Goal: Task Accomplishment & Management: Manage account settings

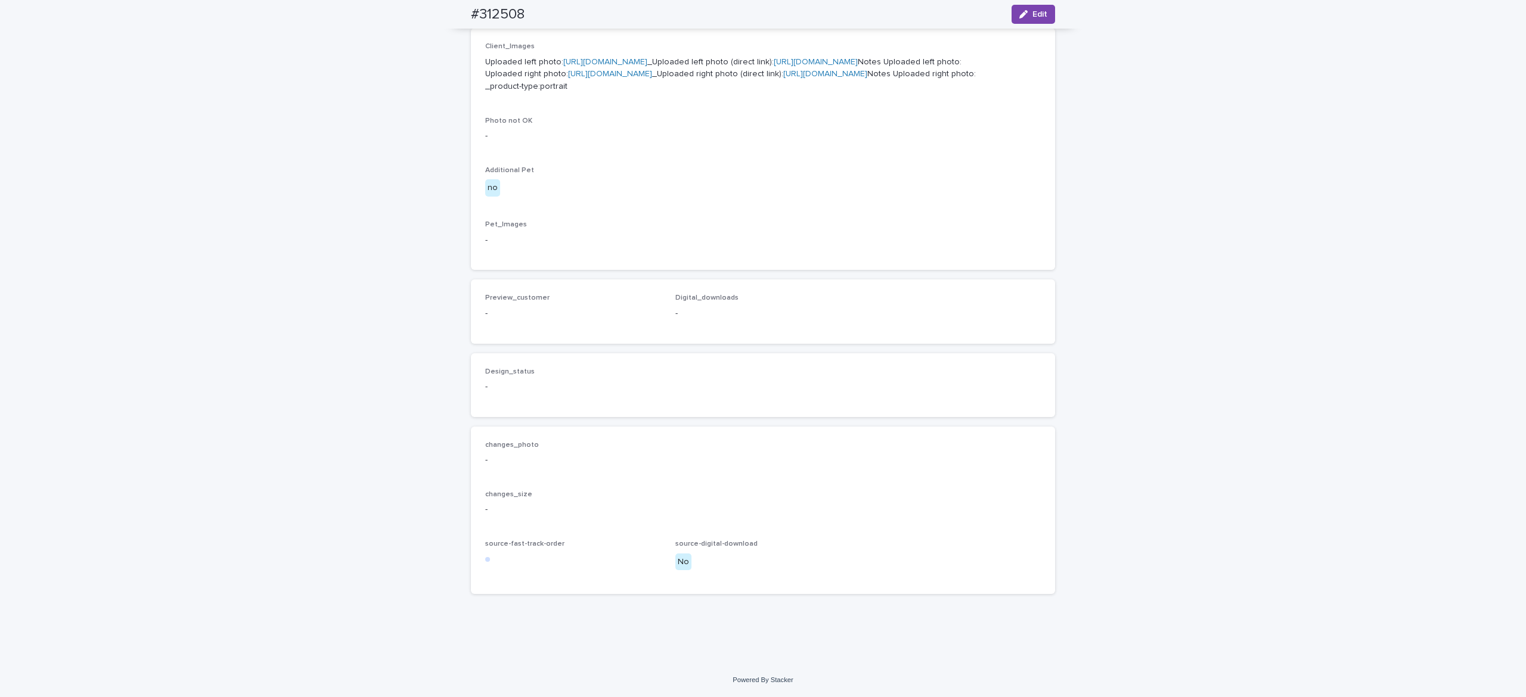
scroll to position [584, 0]
click at [1019, 16] on icon "button" at bounding box center [1023, 14] width 8 height 8
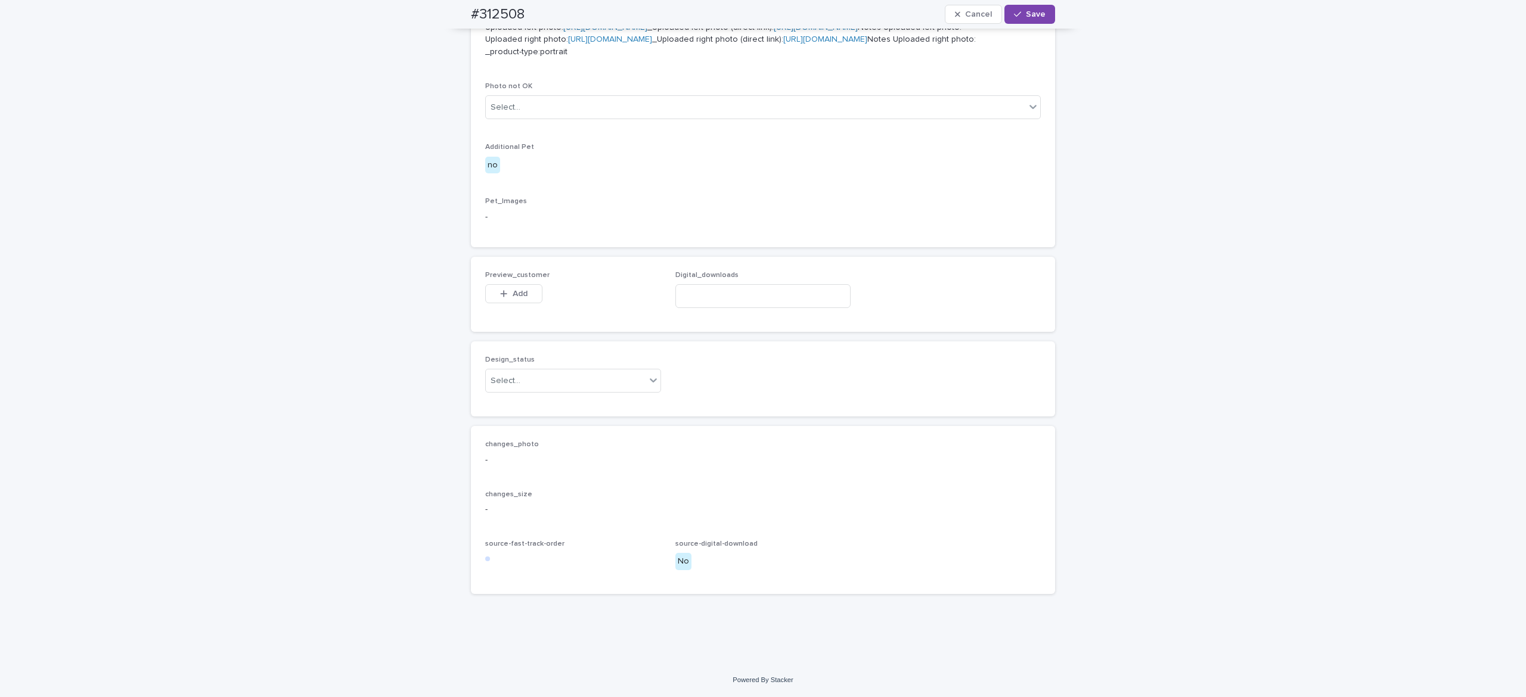
scroll to position [601, 0]
click at [513, 298] on span "Add" at bounding box center [520, 294] width 15 height 8
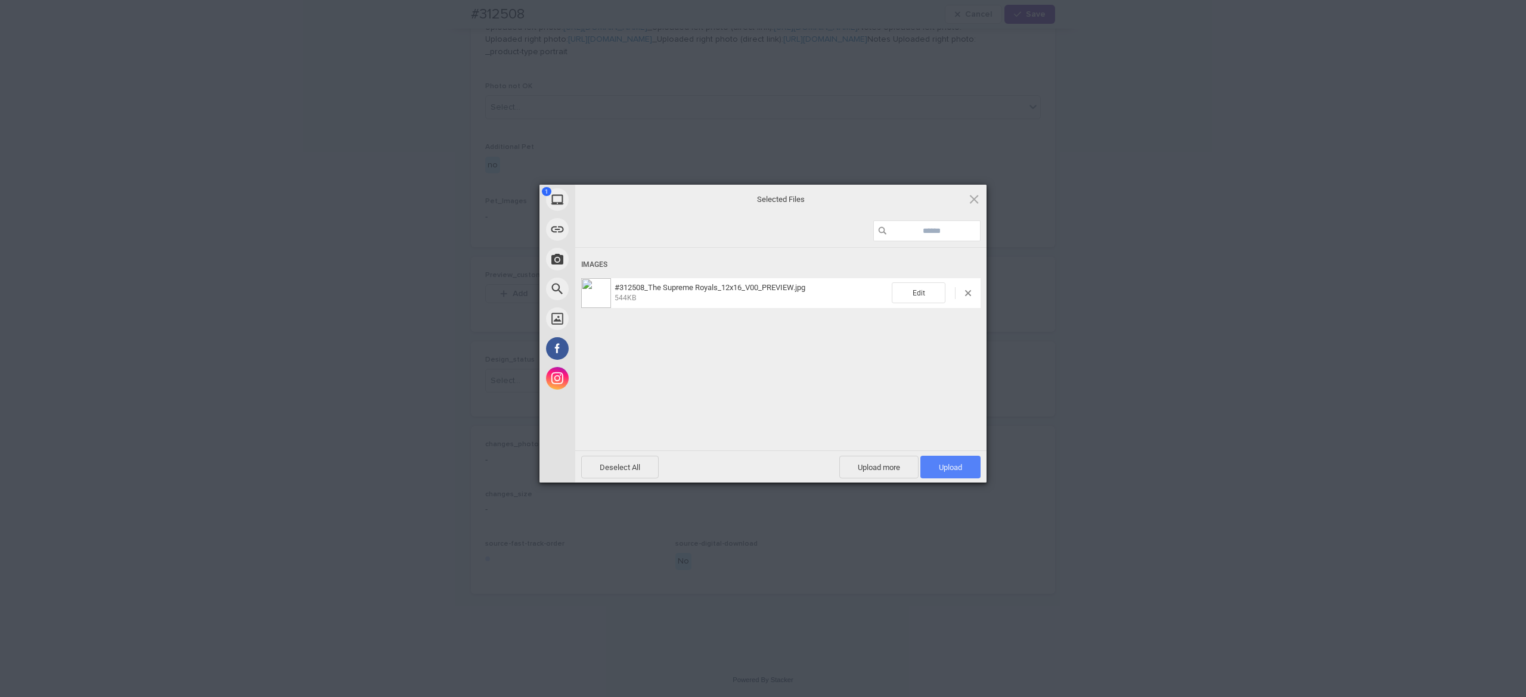
click at [969, 469] on span "Upload 1" at bounding box center [950, 467] width 60 height 23
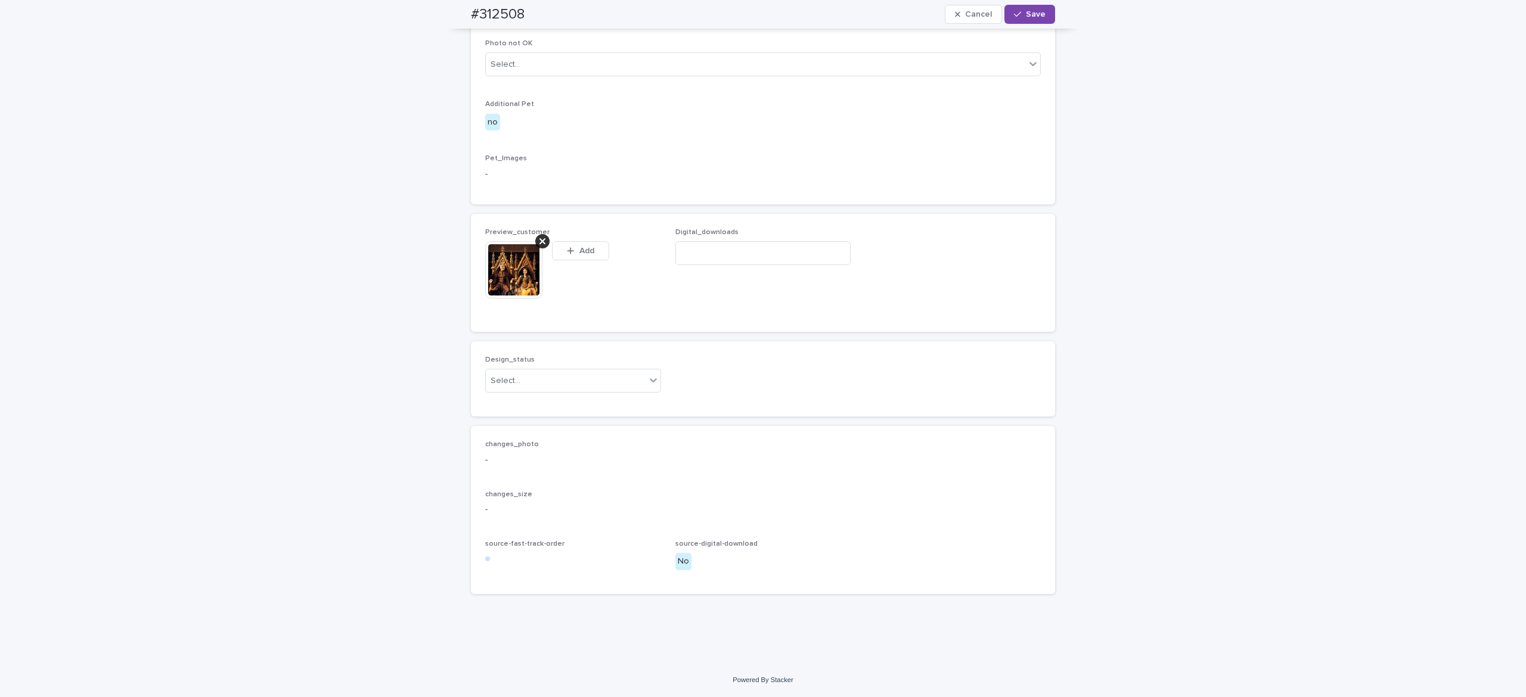
scroll to position [623, 0]
drag, startPoint x: 532, startPoint y: 460, endPoint x: 536, endPoint y: 471, distance: 12.1
click at [534, 391] on div "Select..." at bounding box center [566, 381] width 160 height 20
drag, startPoint x: 538, startPoint y: 488, endPoint x: 545, endPoint y: 486, distance: 7.3
click at [539, 488] on div "Uploaded" at bounding box center [564, 484] width 175 height 21
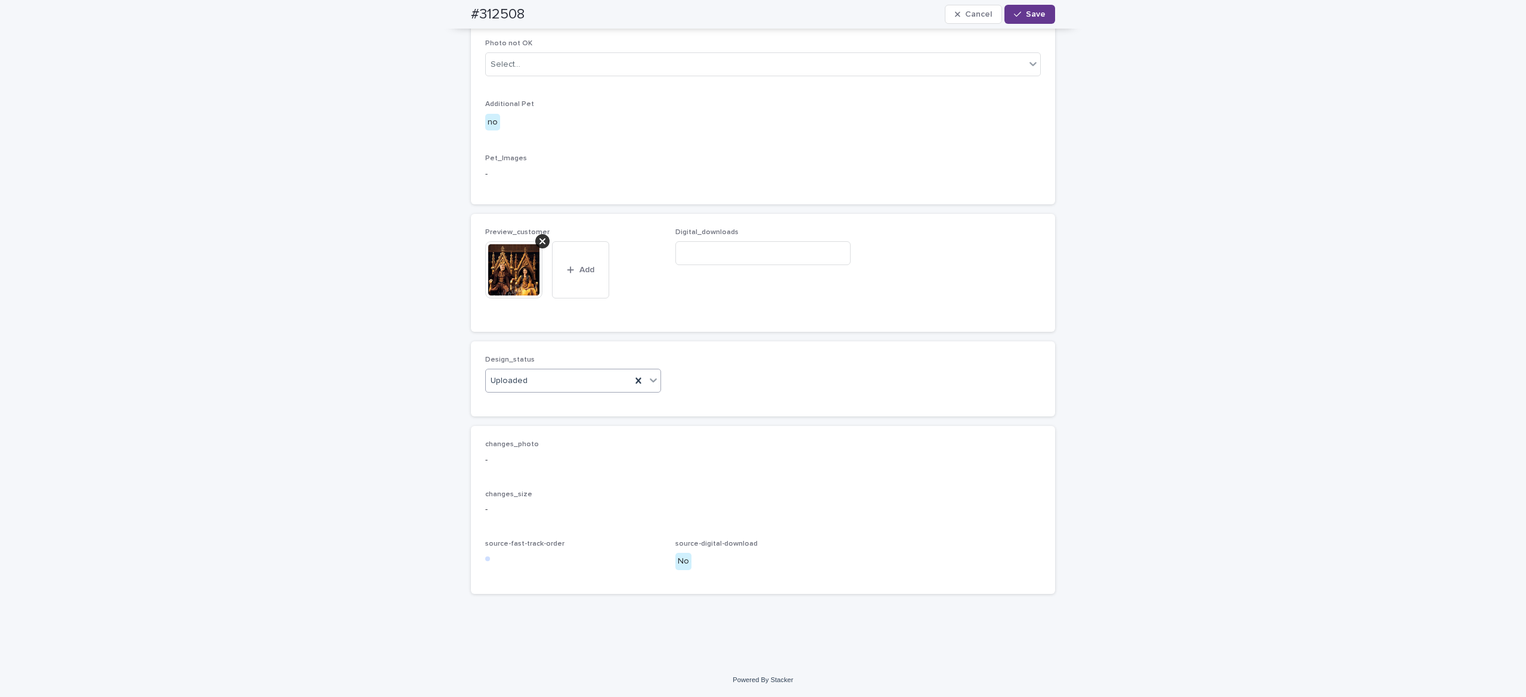
click at [1026, 11] on span "Save" at bounding box center [1036, 14] width 20 height 8
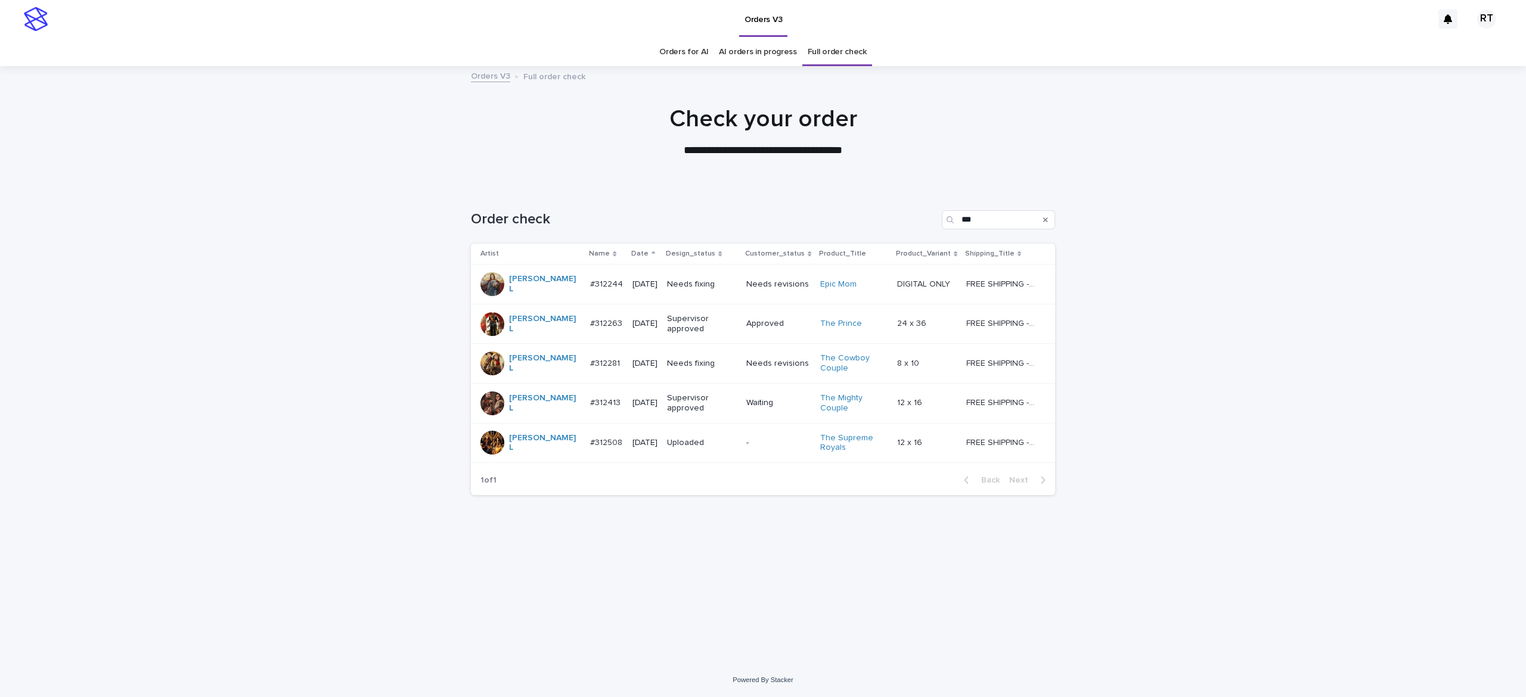
click at [711, 361] on p "Needs fixing" at bounding box center [702, 364] width 70 height 10
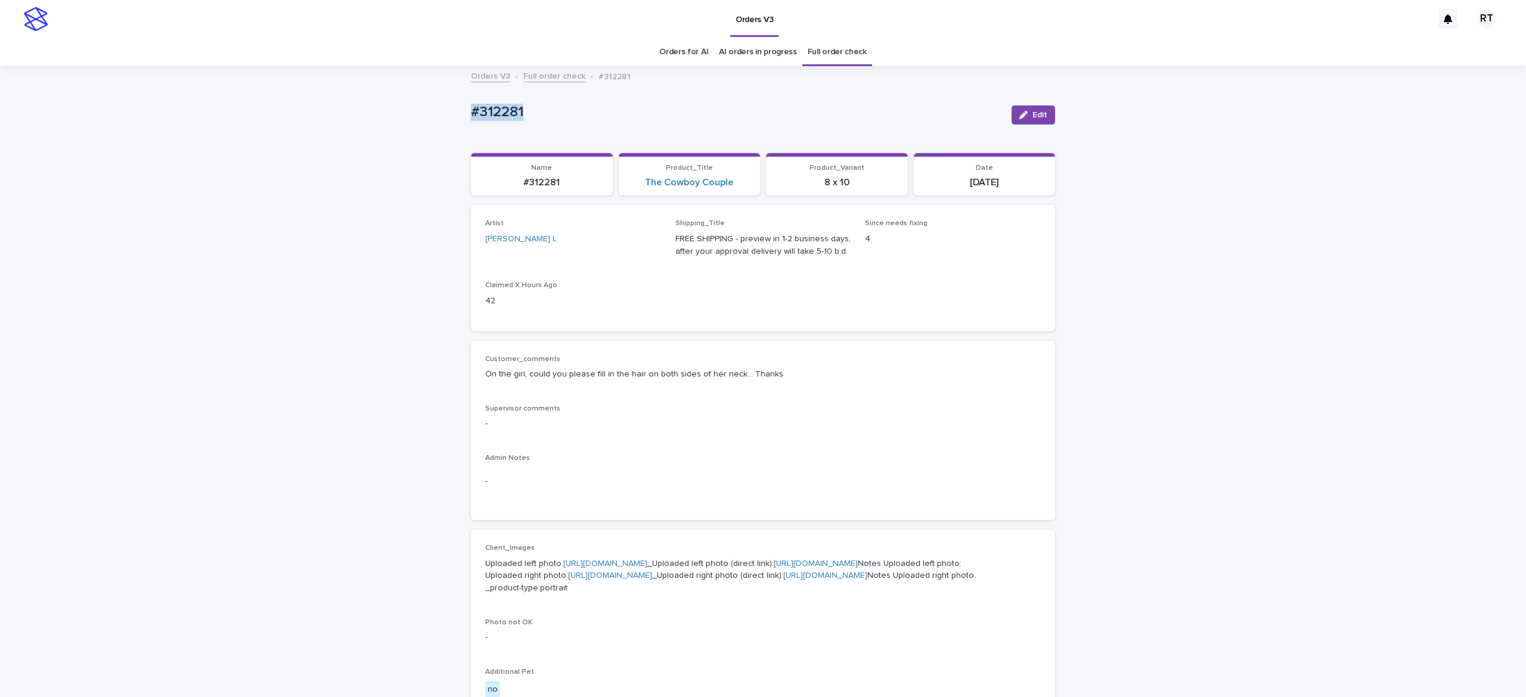
drag, startPoint x: 445, startPoint y: 107, endPoint x: 573, endPoint y: 97, distance: 128.5
click at [561, 98] on div "Loading... Saving… Loading... Saving… #312281 Edit #312281 Edit Sorry, there wa…" at bounding box center [763, 640] width 1526 height 1146
copy p "#312281"
click at [1019, 111] on div "button" at bounding box center [1025, 115] width 13 height 8
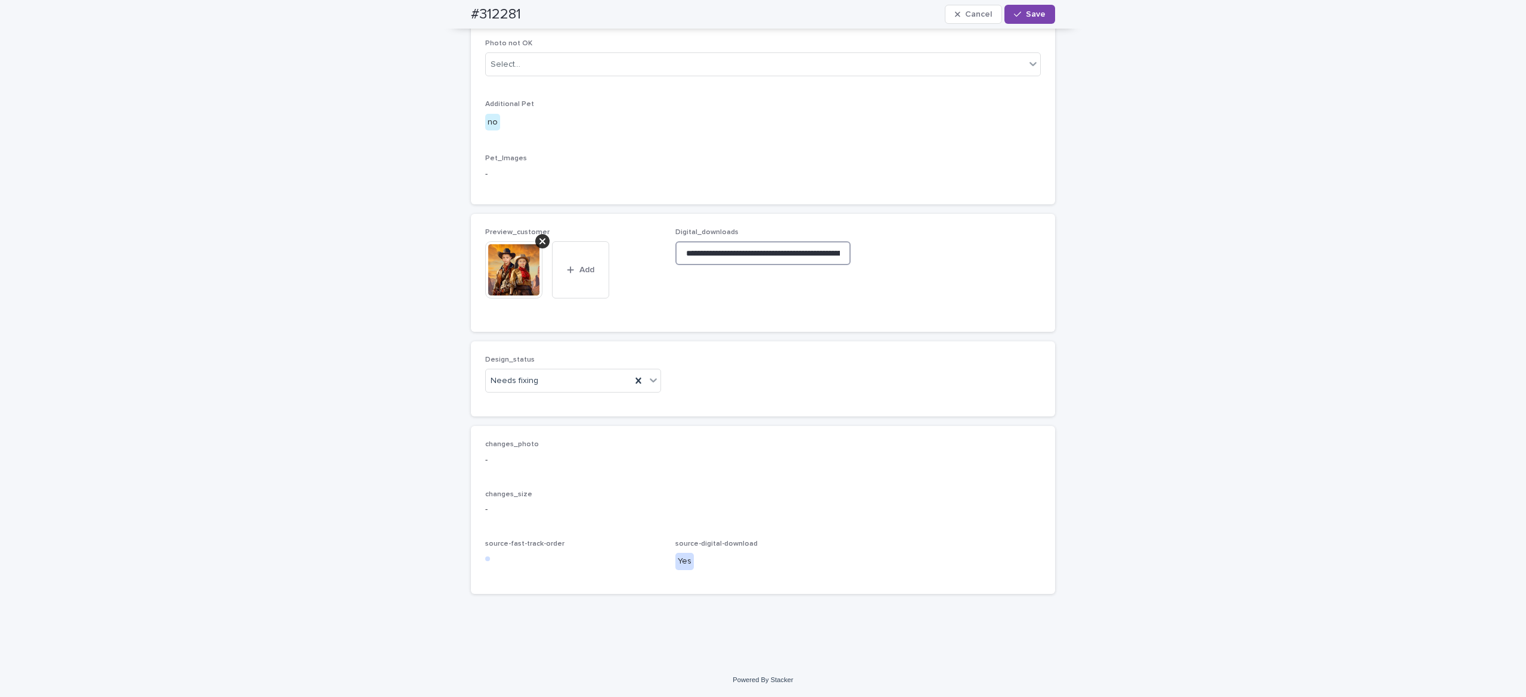
scroll to position [0, 189]
drag, startPoint x: 675, startPoint y: 252, endPoint x: 1478, endPoint y: 259, distance: 803.0
click at [1438, 250] on div "Loading... Saving… Loading... Saving… #312281 Cancel Save #312281 Cancel Save S…" at bounding box center [763, 75] width 1526 height 1175
click at [537, 243] on div at bounding box center [542, 241] width 14 height 14
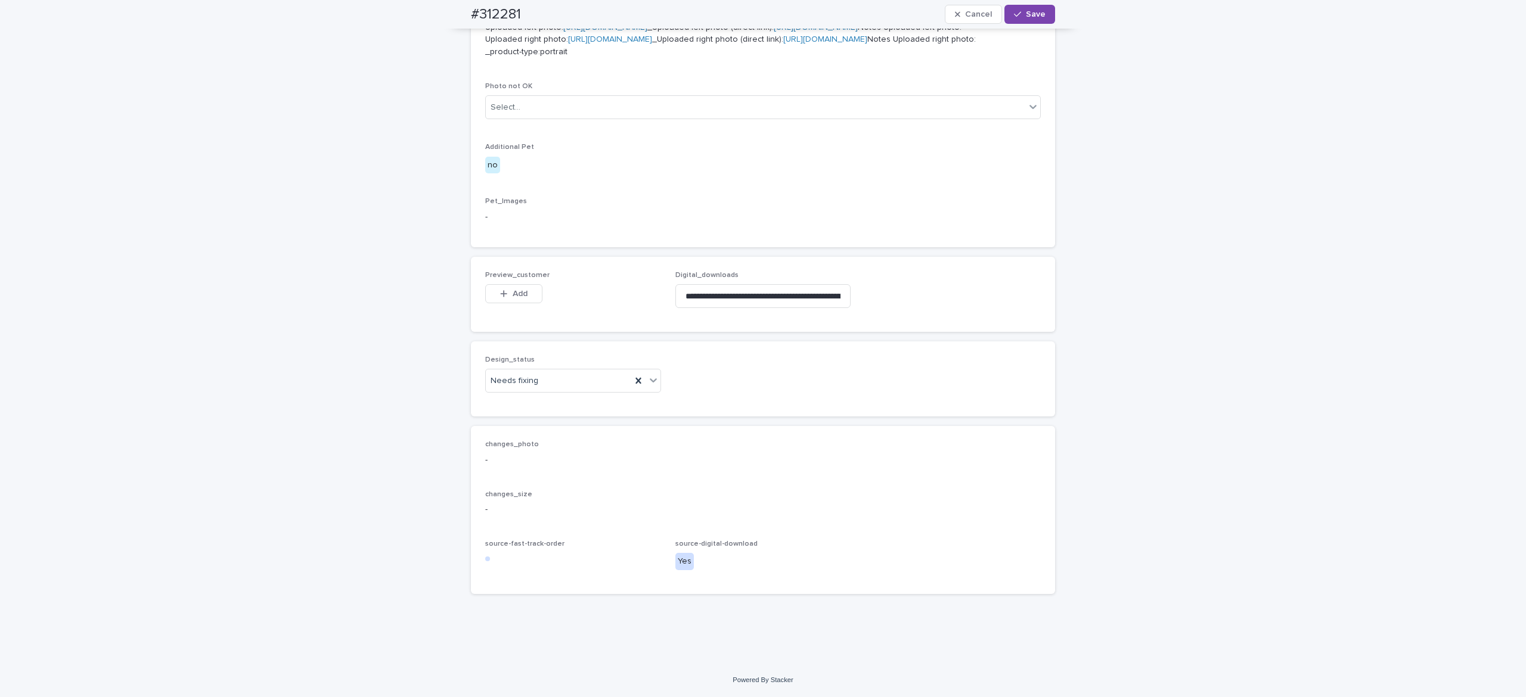
scroll to position [660, 0]
click at [504, 289] on button "Add" at bounding box center [513, 293] width 57 height 19
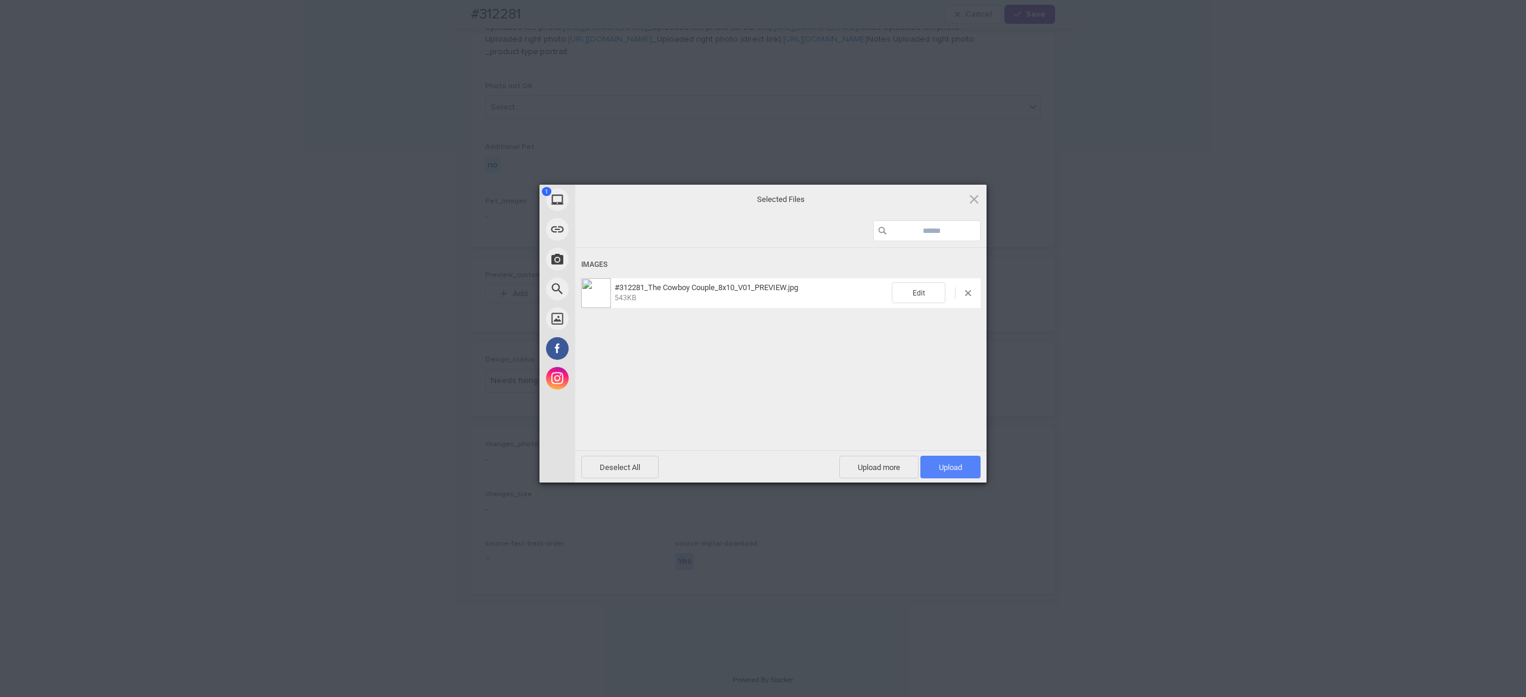
click at [966, 474] on span "Upload 1" at bounding box center [950, 467] width 60 height 23
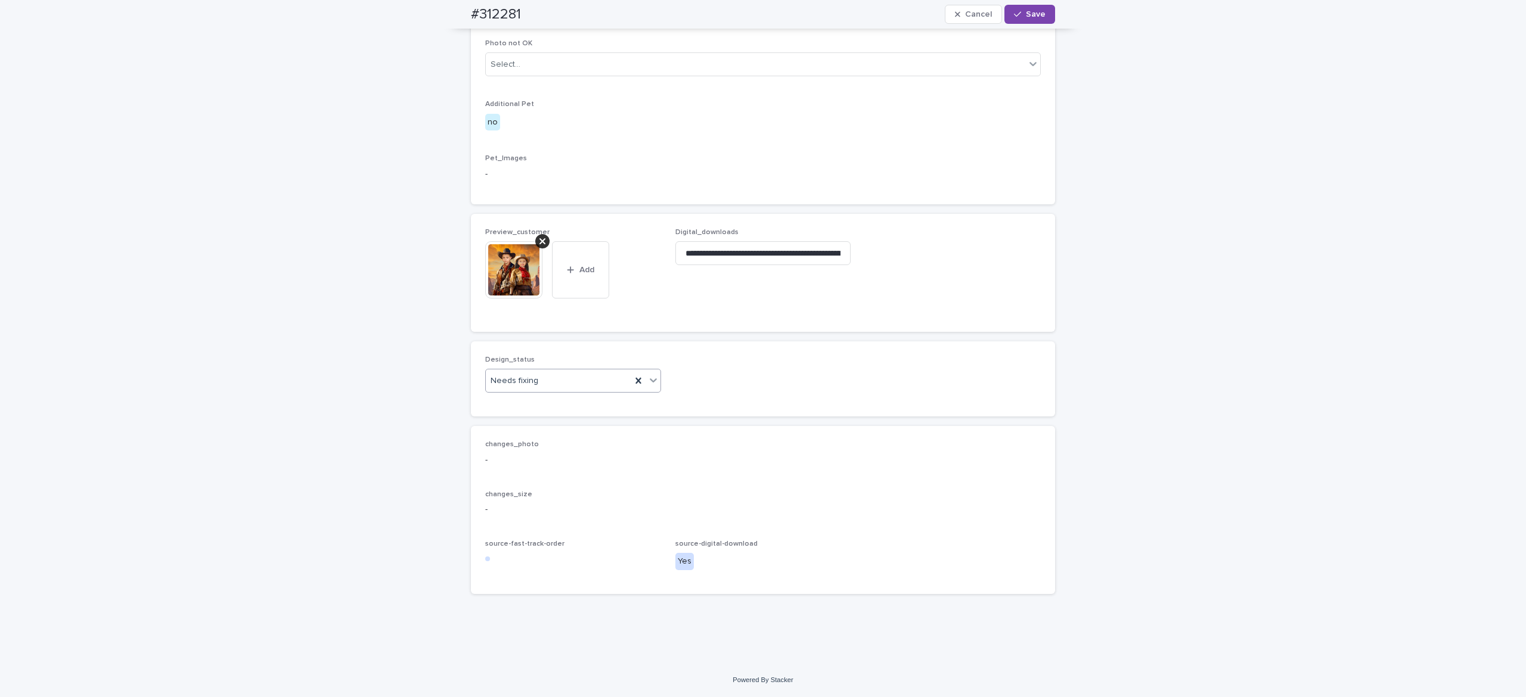
click at [570, 391] on div "Needs fixing" at bounding box center [558, 381] width 145 height 20
drag, startPoint x: 578, startPoint y: 421, endPoint x: 608, endPoint y: 414, distance: 30.7
click at [581, 421] on div "Uploaded" at bounding box center [564, 425] width 175 height 21
click at [1026, 11] on span "Save" at bounding box center [1036, 14] width 20 height 8
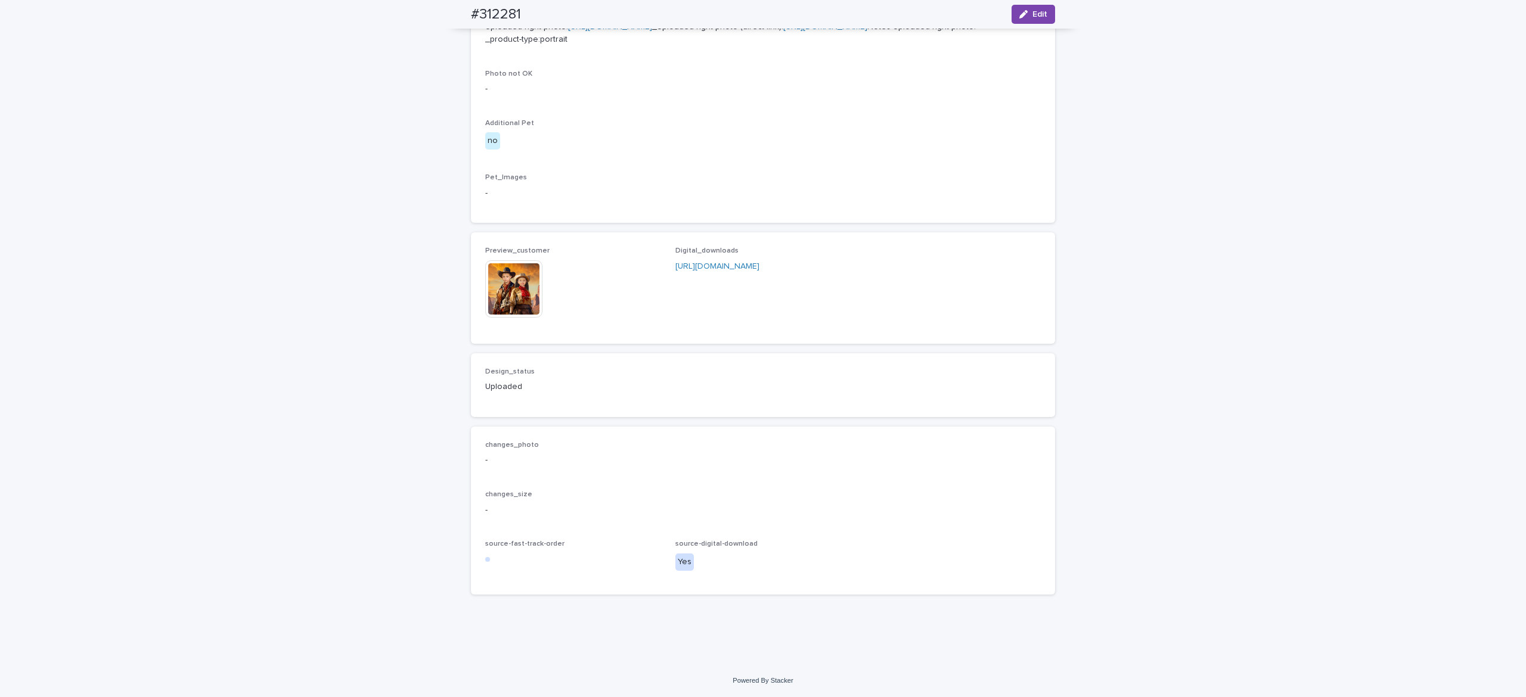
scroll to position [666, 0]
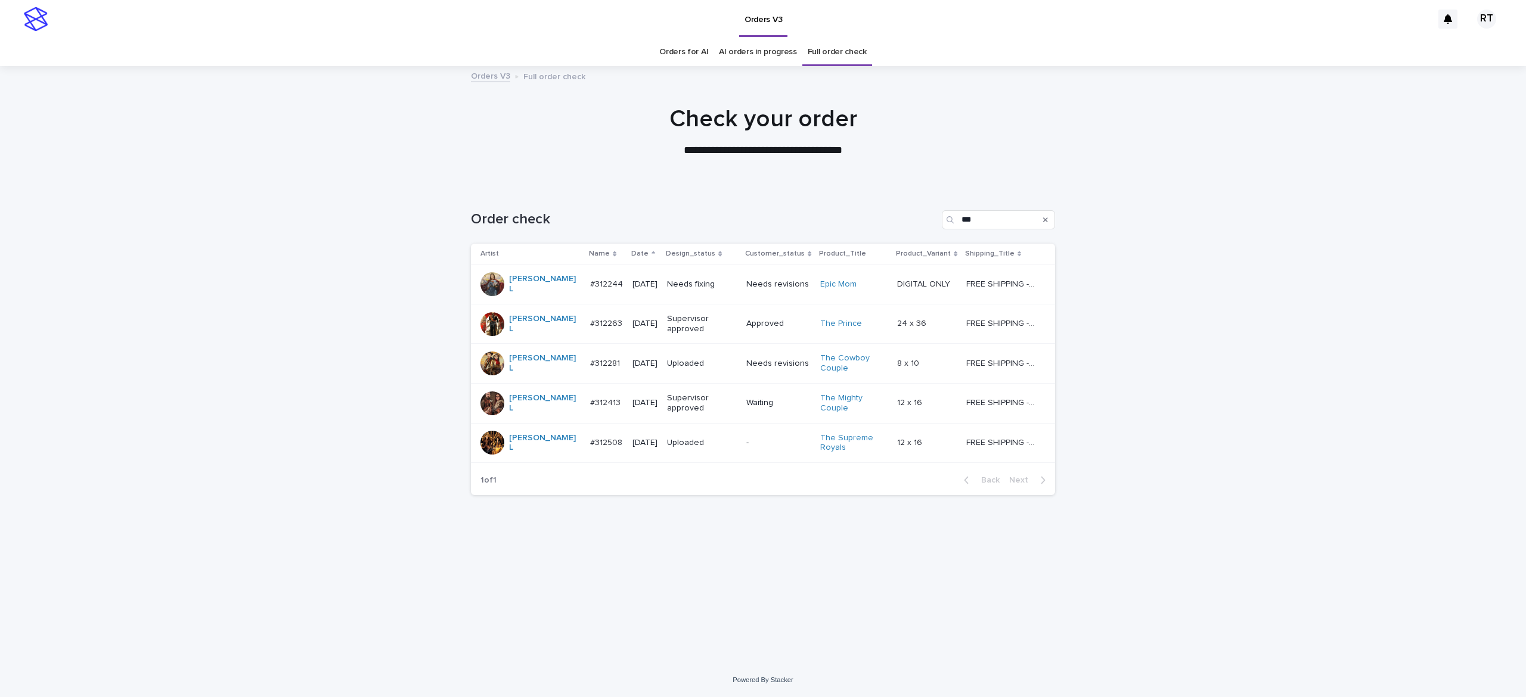
click at [709, 281] on p "Needs fixing" at bounding box center [702, 285] width 70 height 10
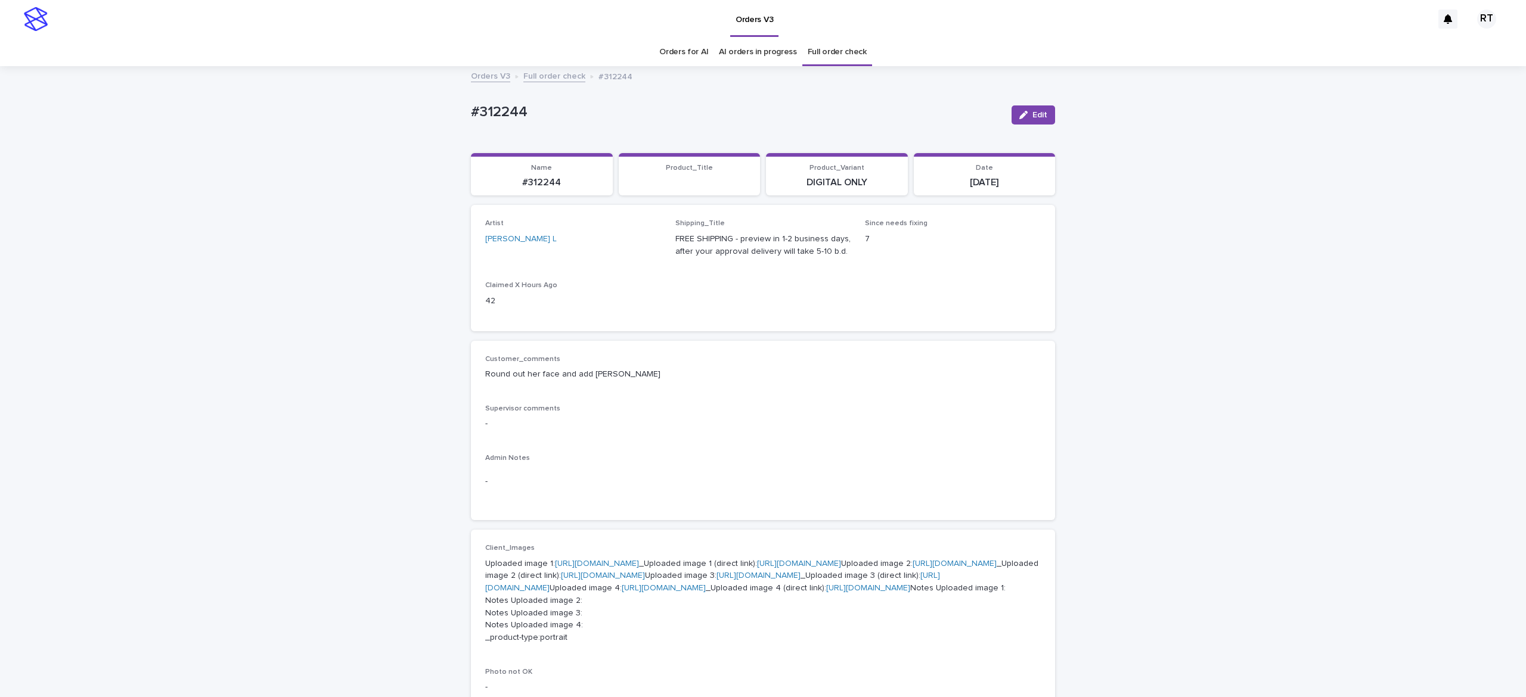
drag, startPoint x: 724, startPoint y: 286, endPoint x: 1323, endPoint y: 314, distance: 600.3
click at [1314, 314] on div "Loading... Saving… Loading... Saving… #312244 Edit #312244 Edit Sorry, there wa…" at bounding box center [763, 664] width 1526 height 1195
drag, startPoint x: 461, startPoint y: 102, endPoint x: 655, endPoint y: 114, distance: 194.1
click at [595, 100] on div "Loading... Saving… Loading... Saving… #312244 Edit #312244 Edit Sorry, there wa…" at bounding box center [763, 664] width 1526 height 1195
copy p "#312244"
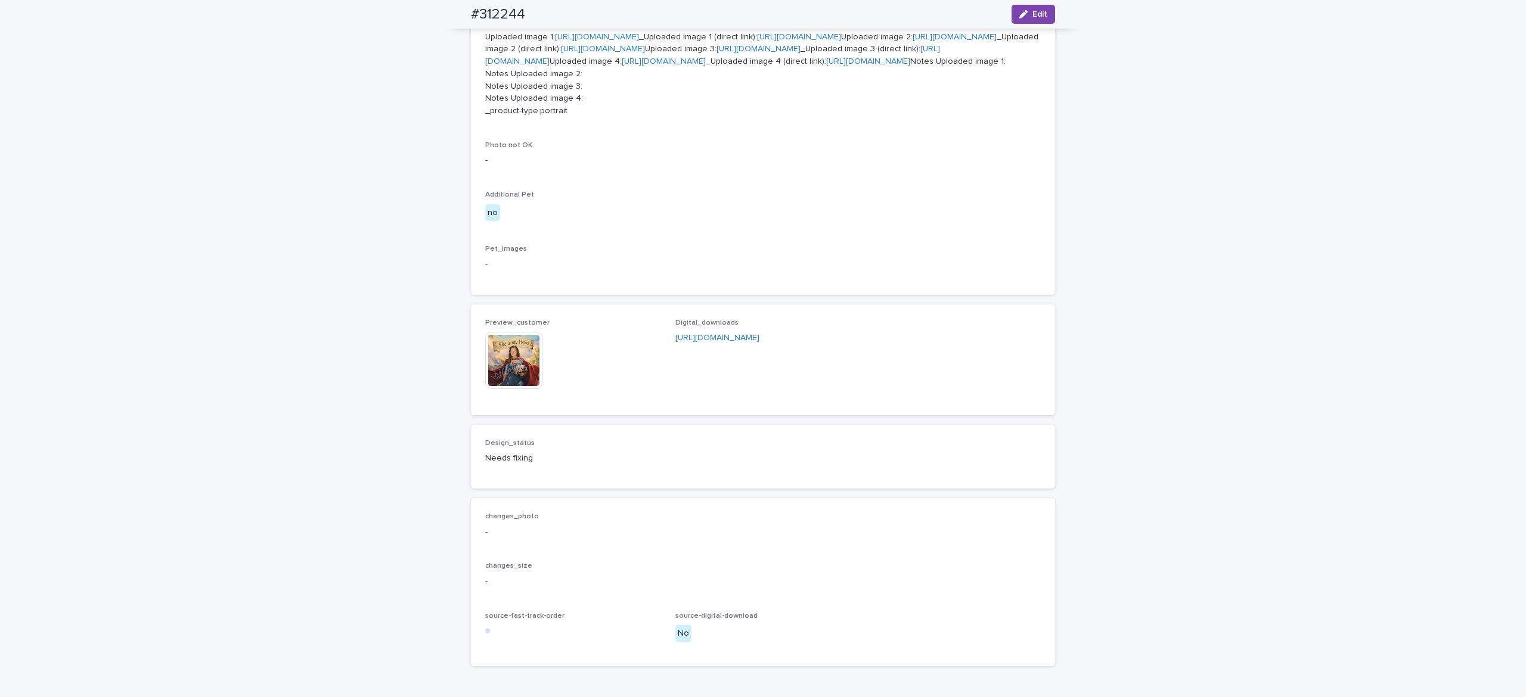
scroll to position [576, 0]
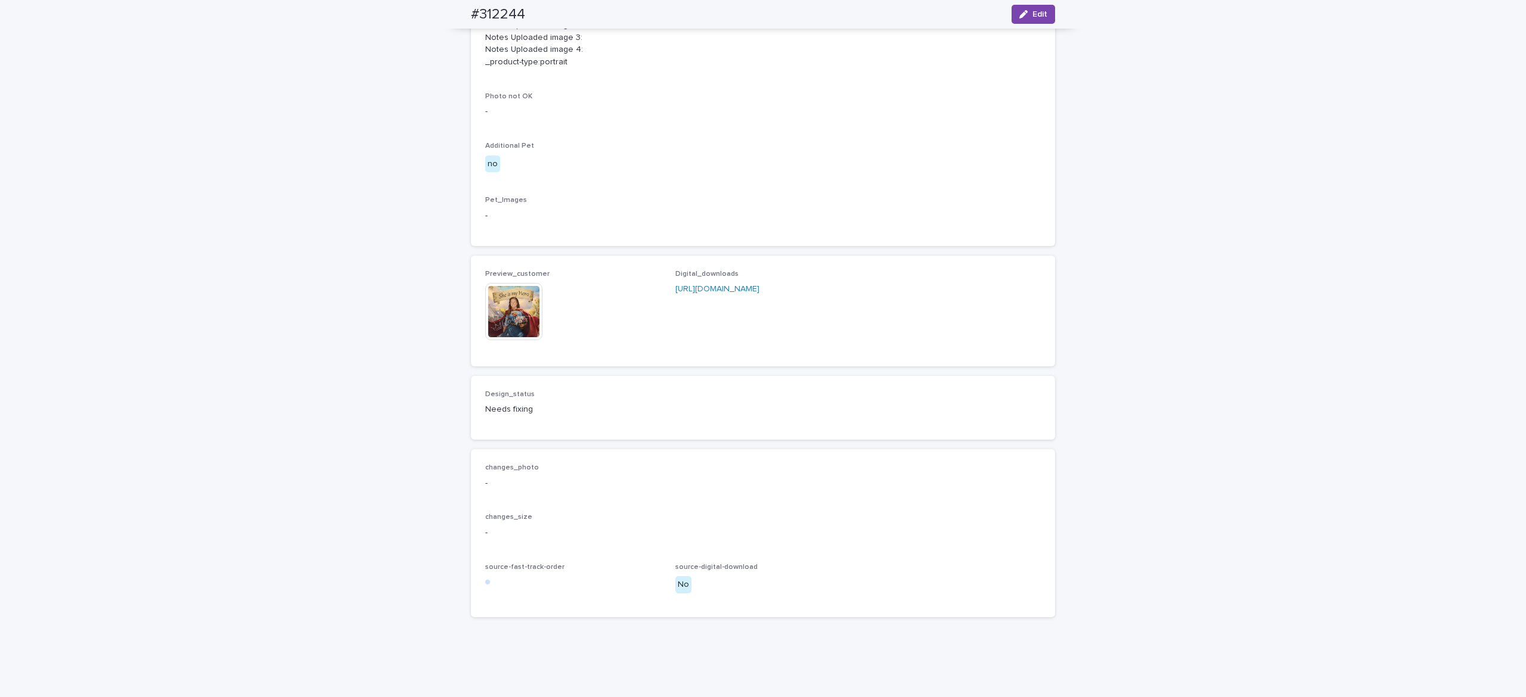
drag, startPoint x: 1329, startPoint y: 374, endPoint x: 1443, endPoint y: 458, distance: 142.0
click at [1327, 374] on div "Loading... Saving… Loading... Saving… #312244 Edit #312244 Edit Sorry, there wa…" at bounding box center [763, 89] width 1526 height 1195
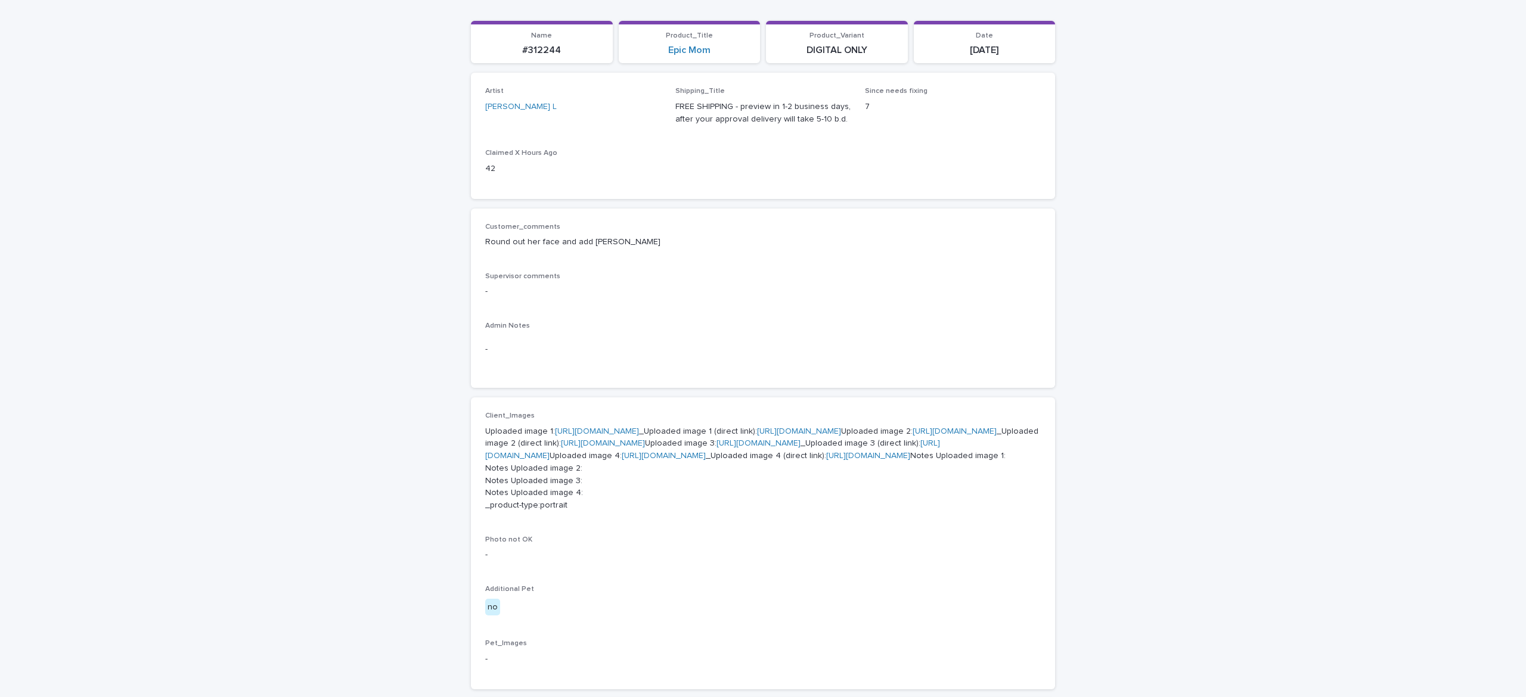
scroll to position [131, 0]
click at [592, 437] on link "[URL][DOMAIN_NAME]" at bounding box center [597, 433] width 84 height 8
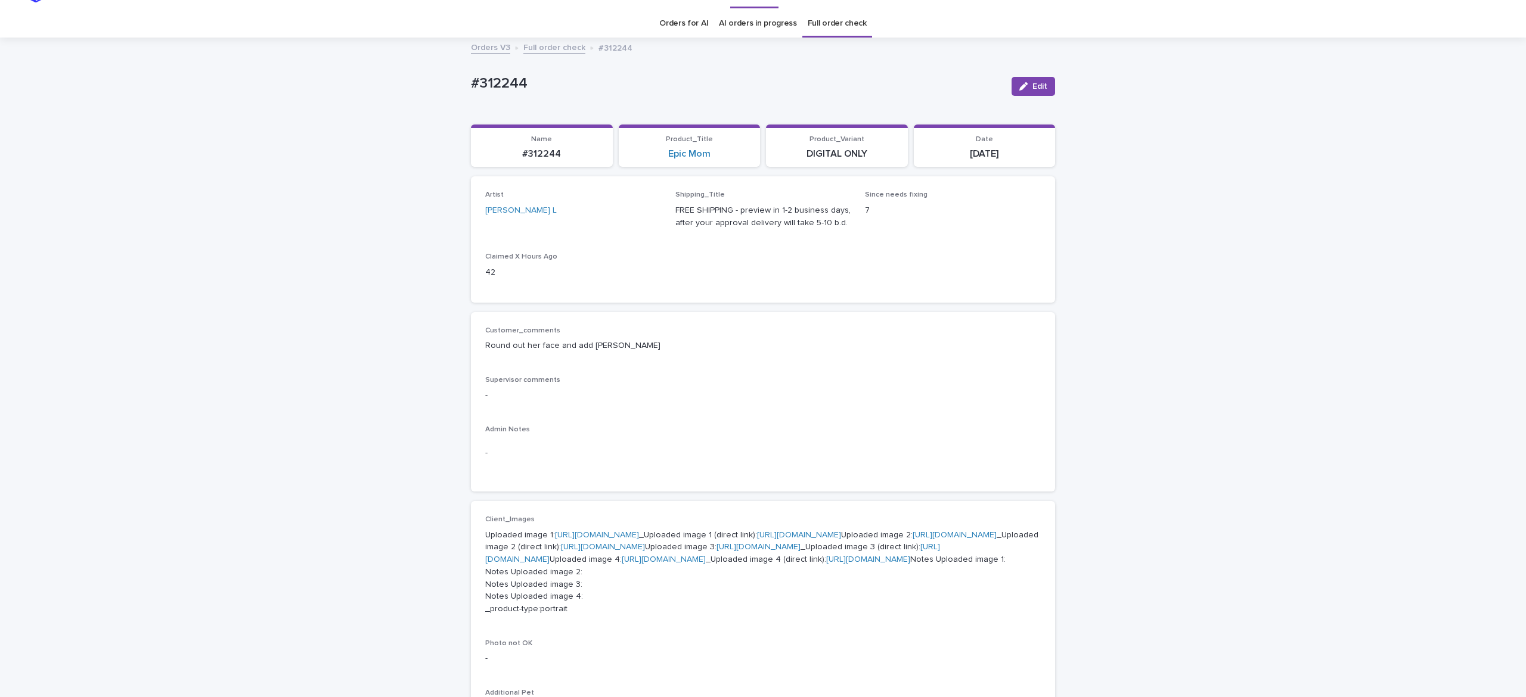
scroll to position [0, 0]
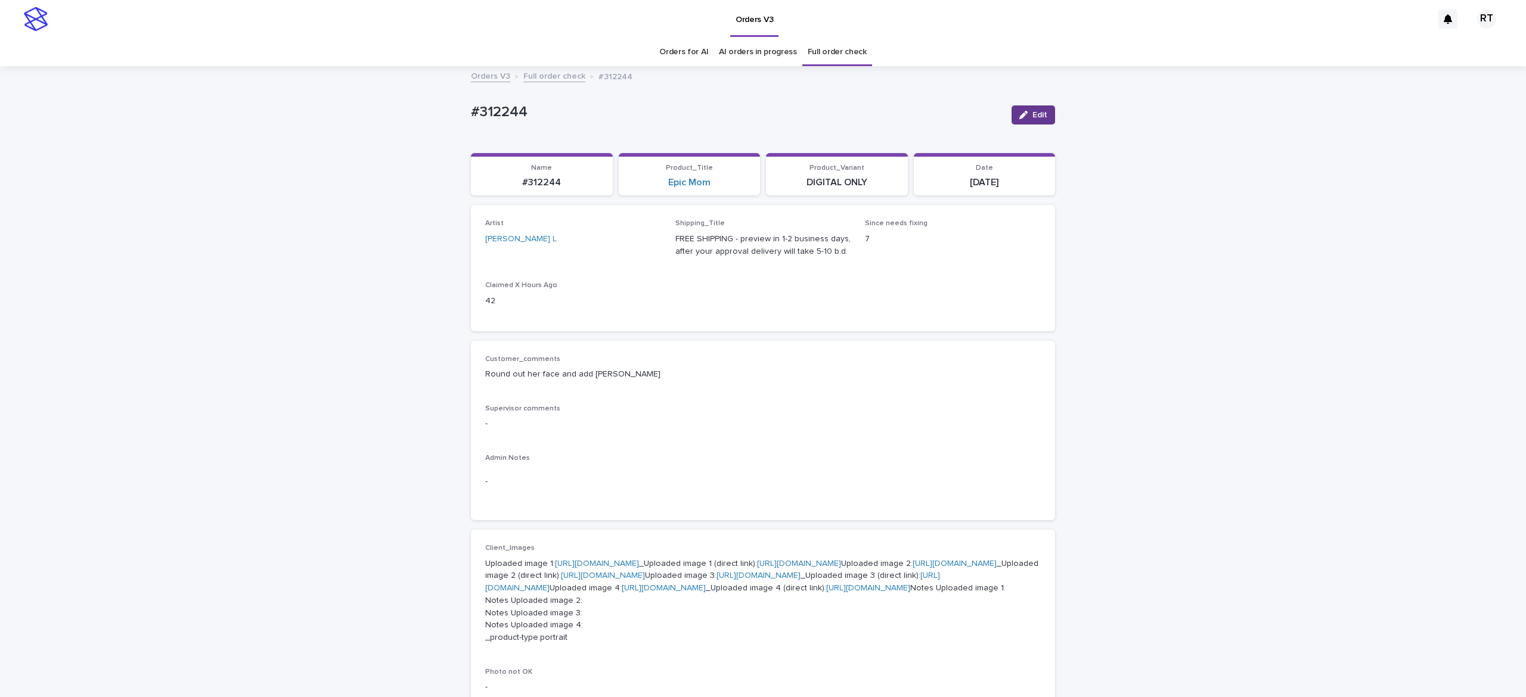
click at [1015, 110] on button "Edit" at bounding box center [1034, 115] width 44 height 19
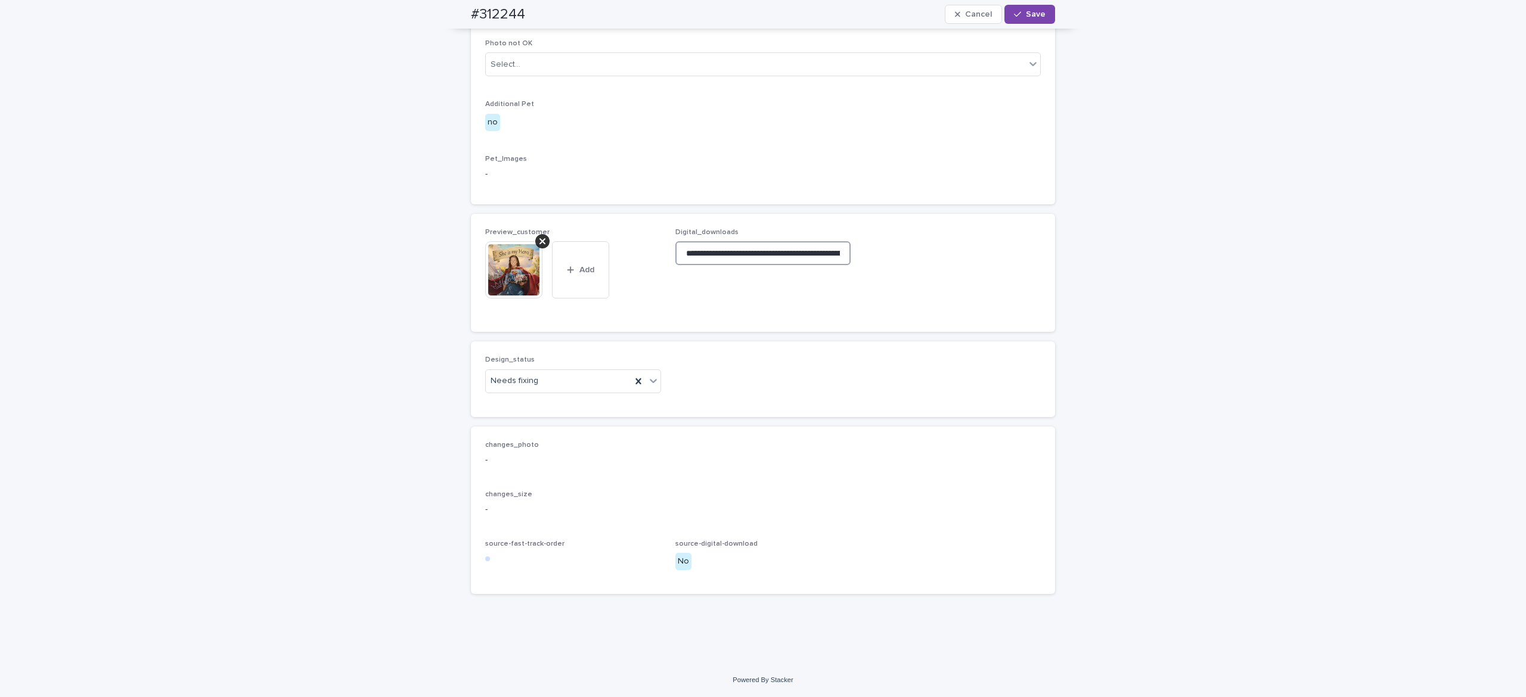
scroll to position [0, 182]
drag, startPoint x: 669, startPoint y: 255, endPoint x: 1276, endPoint y: 252, distance: 606.8
click at [1243, 240] on div "Loading... Saving… Loading... Saving… #312244 Cancel Save #312244 Cancel Save S…" at bounding box center [763, 50] width 1526 height 1225
click at [535, 236] on div at bounding box center [542, 241] width 14 height 14
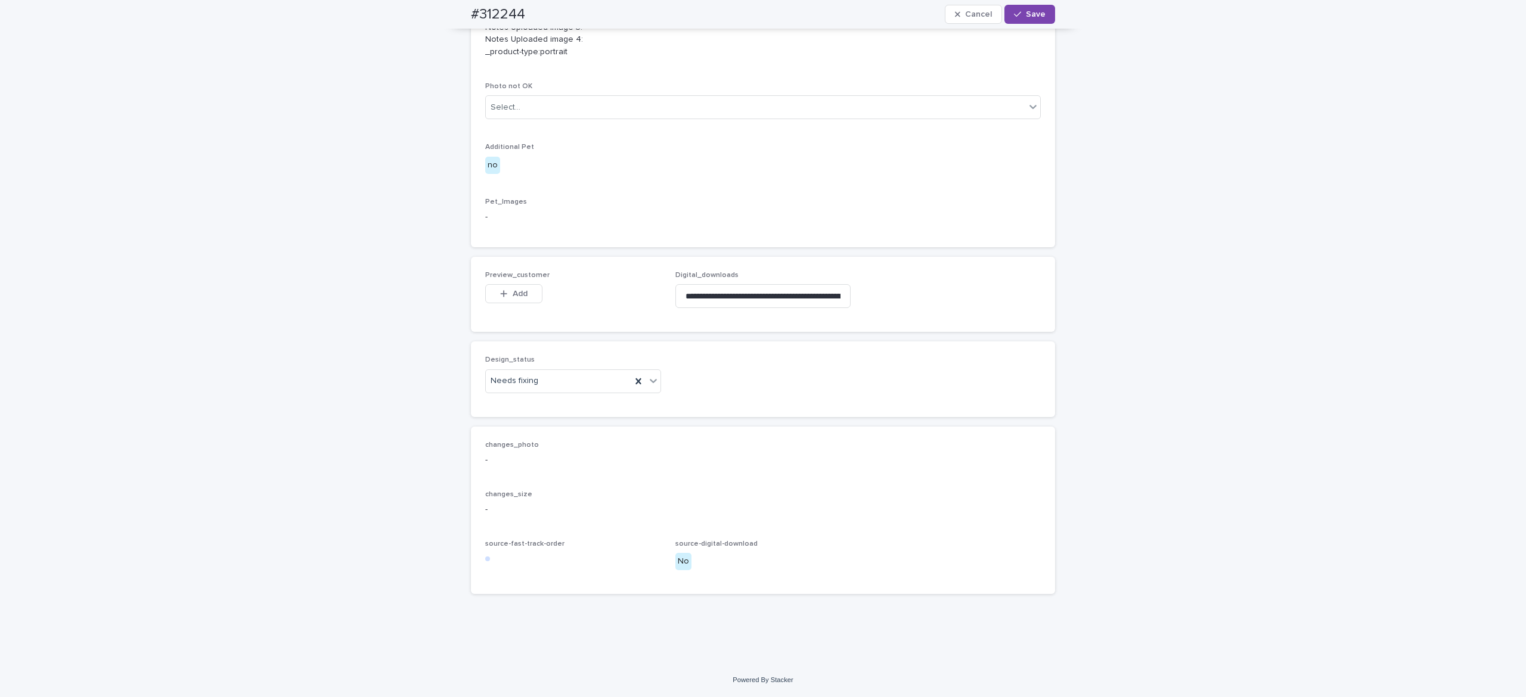
scroll to position [809, 0]
click at [513, 291] on span "Add" at bounding box center [520, 294] width 15 height 8
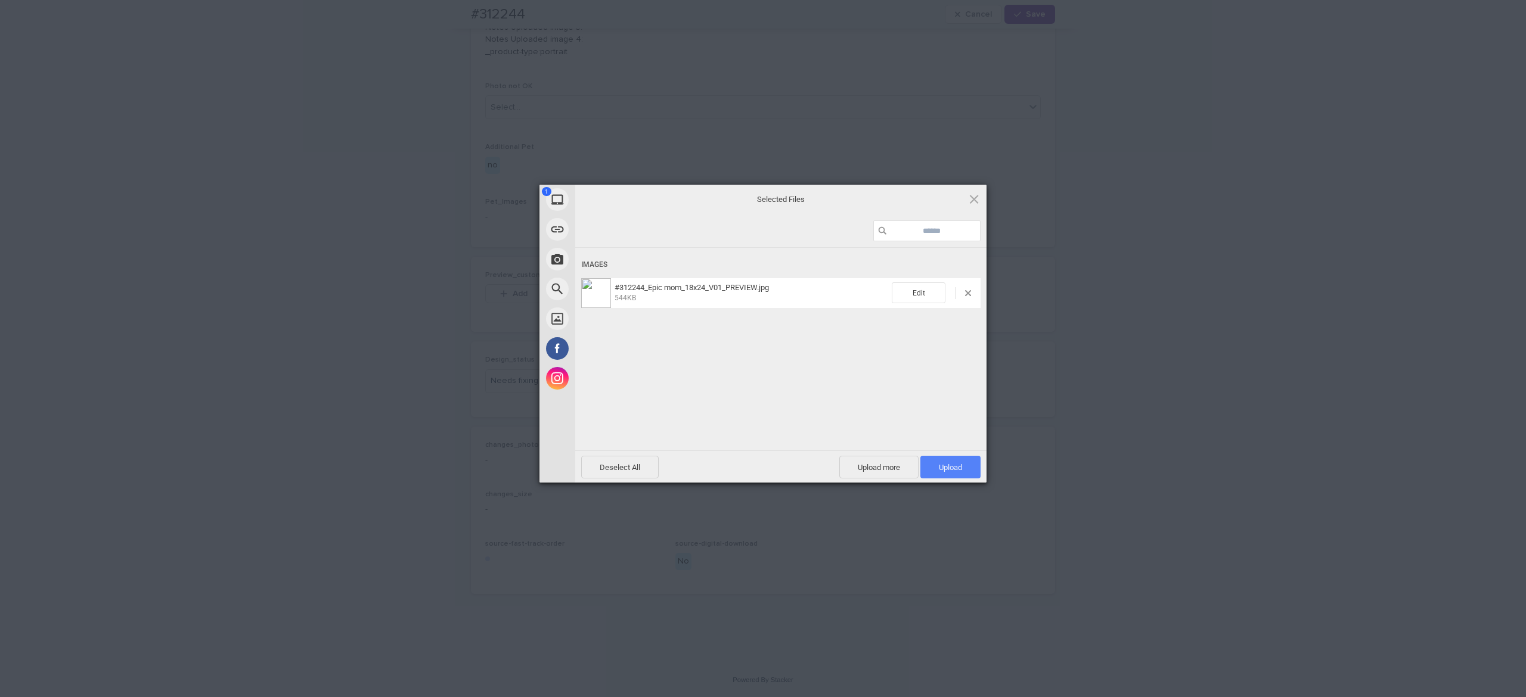
click at [961, 472] on span "Upload 1" at bounding box center [950, 467] width 60 height 23
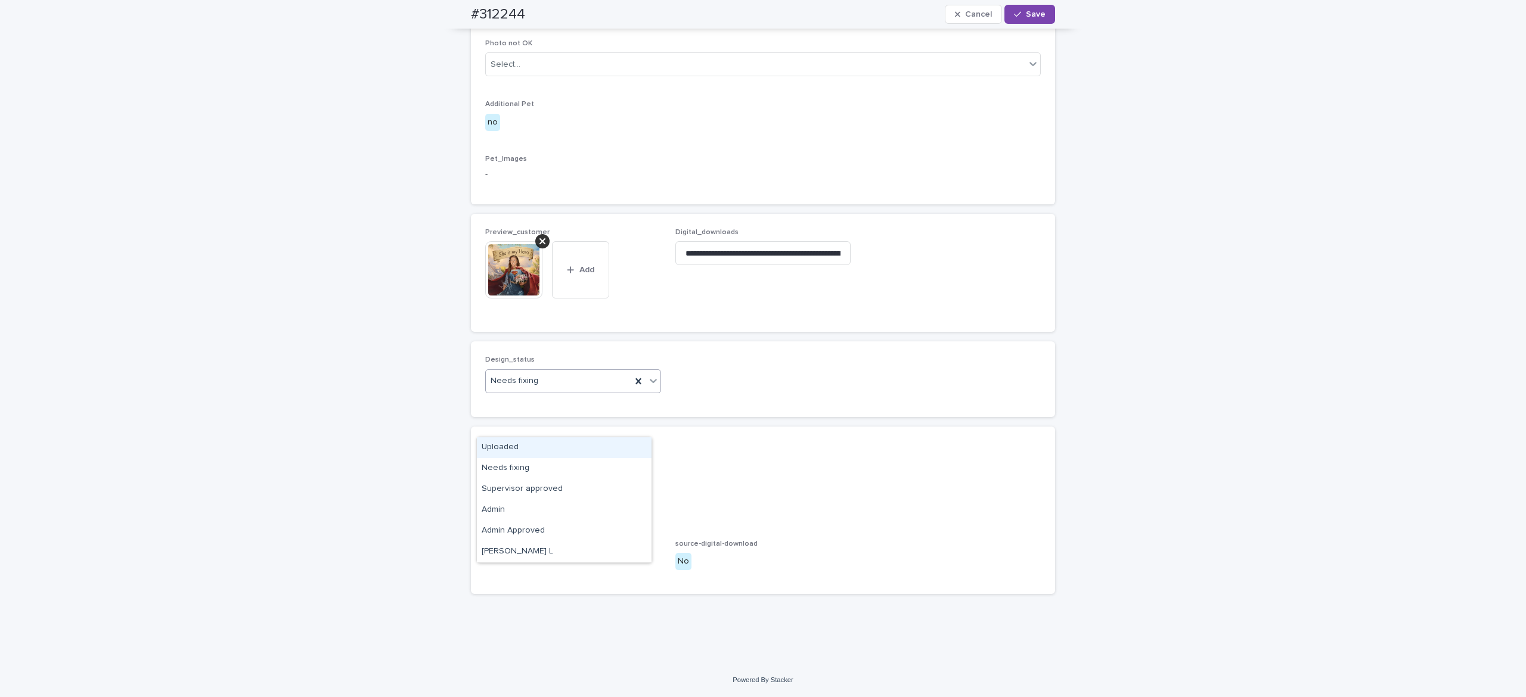
drag, startPoint x: 554, startPoint y: 426, endPoint x: 559, endPoint y: 443, distance: 18.7
click at [556, 391] on div "Needs fixing" at bounding box center [558, 381] width 145 height 20
drag, startPoint x: 557, startPoint y: 448, endPoint x: 564, endPoint y: 448, distance: 7.2
click at [557, 448] on div "Uploaded" at bounding box center [564, 448] width 175 height 21
drag, startPoint x: 1021, startPoint y: 12, endPoint x: 1028, endPoint y: 20, distance: 11.0
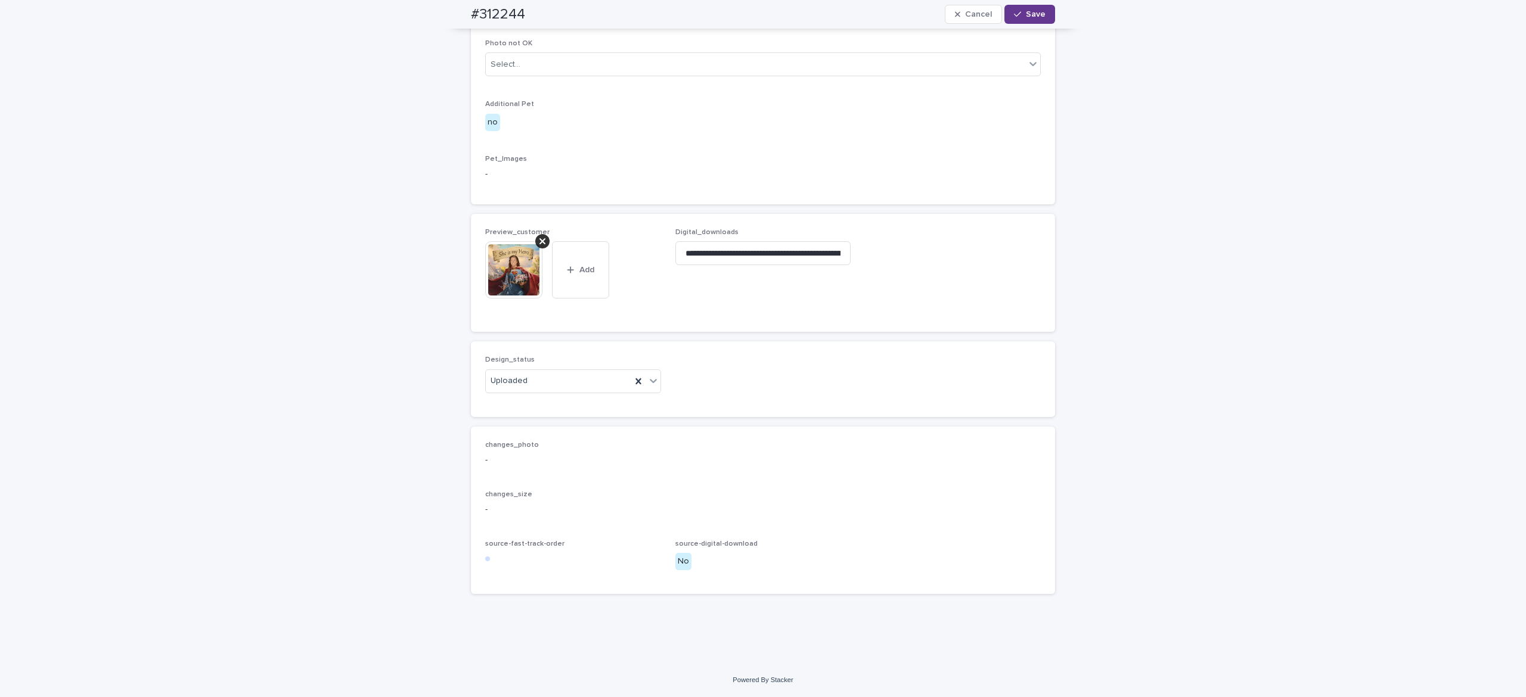
click at [1026, 11] on span "Save" at bounding box center [1036, 14] width 20 height 8
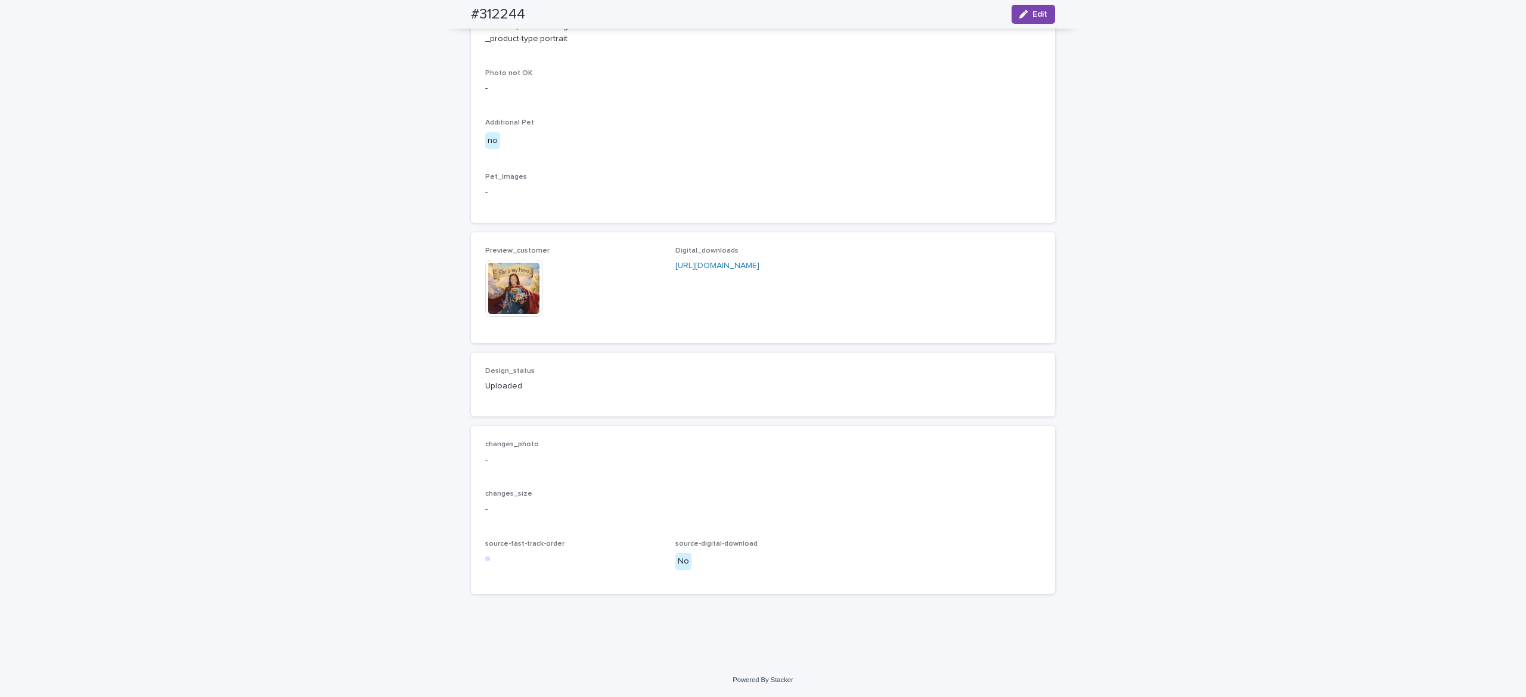
click at [516, 309] on img at bounding box center [513, 288] width 57 height 57
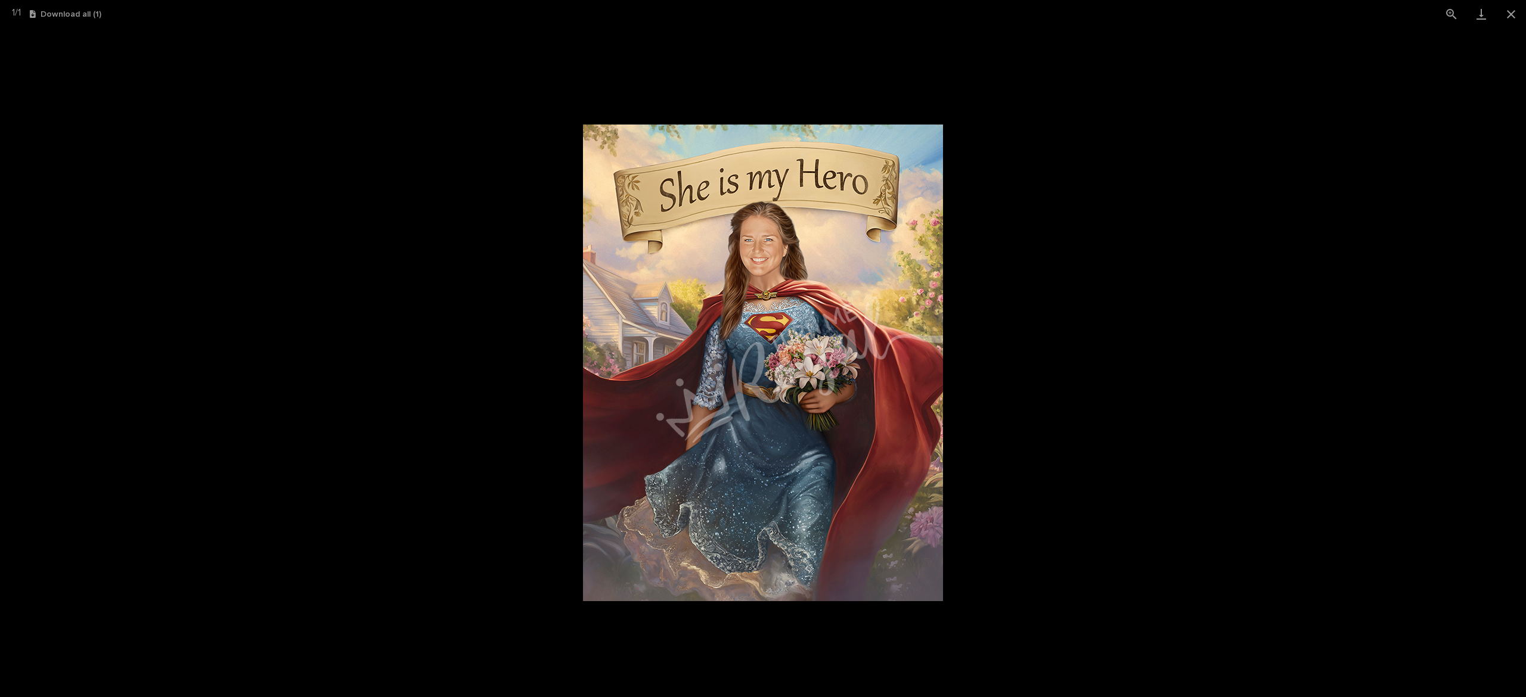
drag, startPoint x: 752, startPoint y: 440, endPoint x: 763, endPoint y: 441, distance: 10.8
click at [753, 441] on img at bounding box center [763, 363] width 360 height 477
click at [783, 445] on img at bounding box center [763, 363] width 360 height 477
click at [795, 445] on img at bounding box center [763, 363] width 360 height 477
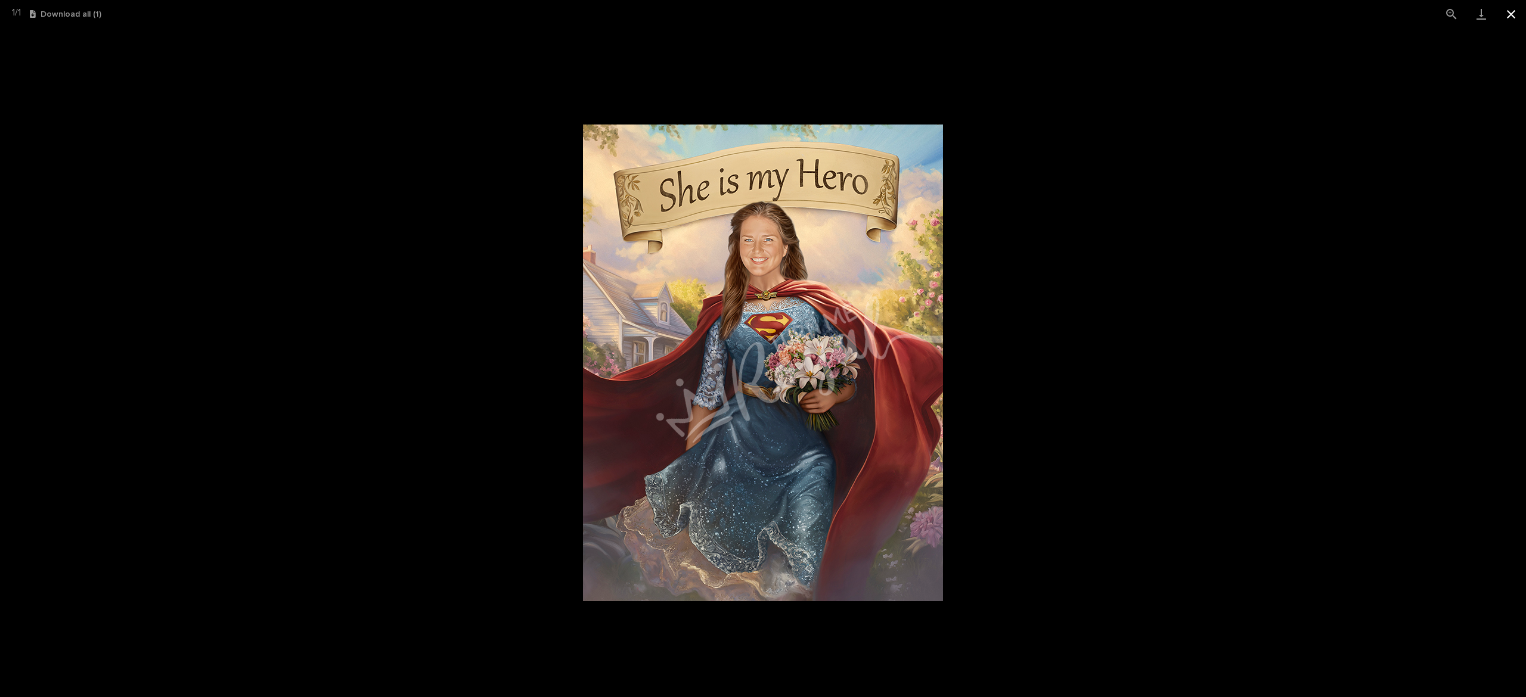
click at [1512, 18] on button "Close gallery" at bounding box center [1511, 14] width 30 height 28
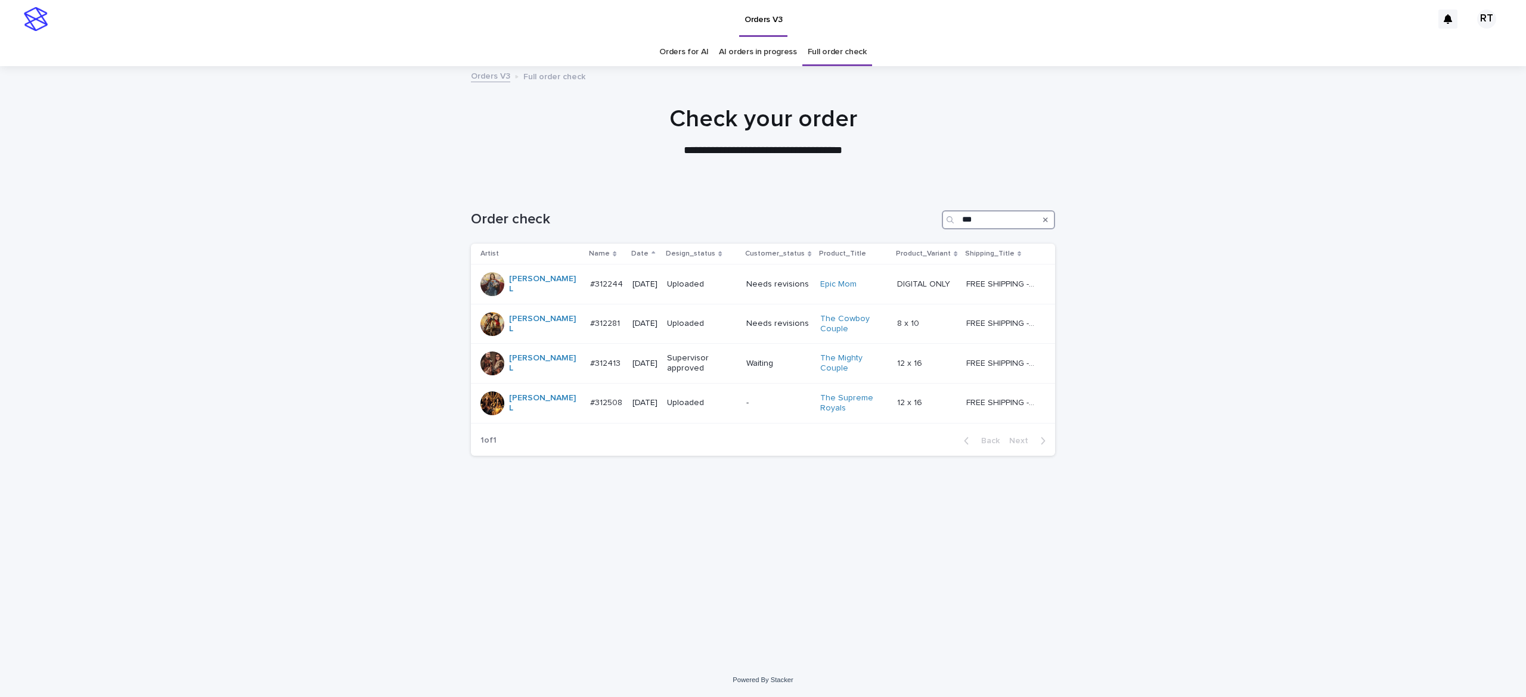
drag, startPoint x: 988, startPoint y: 219, endPoint x: 926, endPoint y: 219, distance: 62.6
click at [907, 216] on div "Order check ***" at bounding box center [763, 219] width 584 height 19
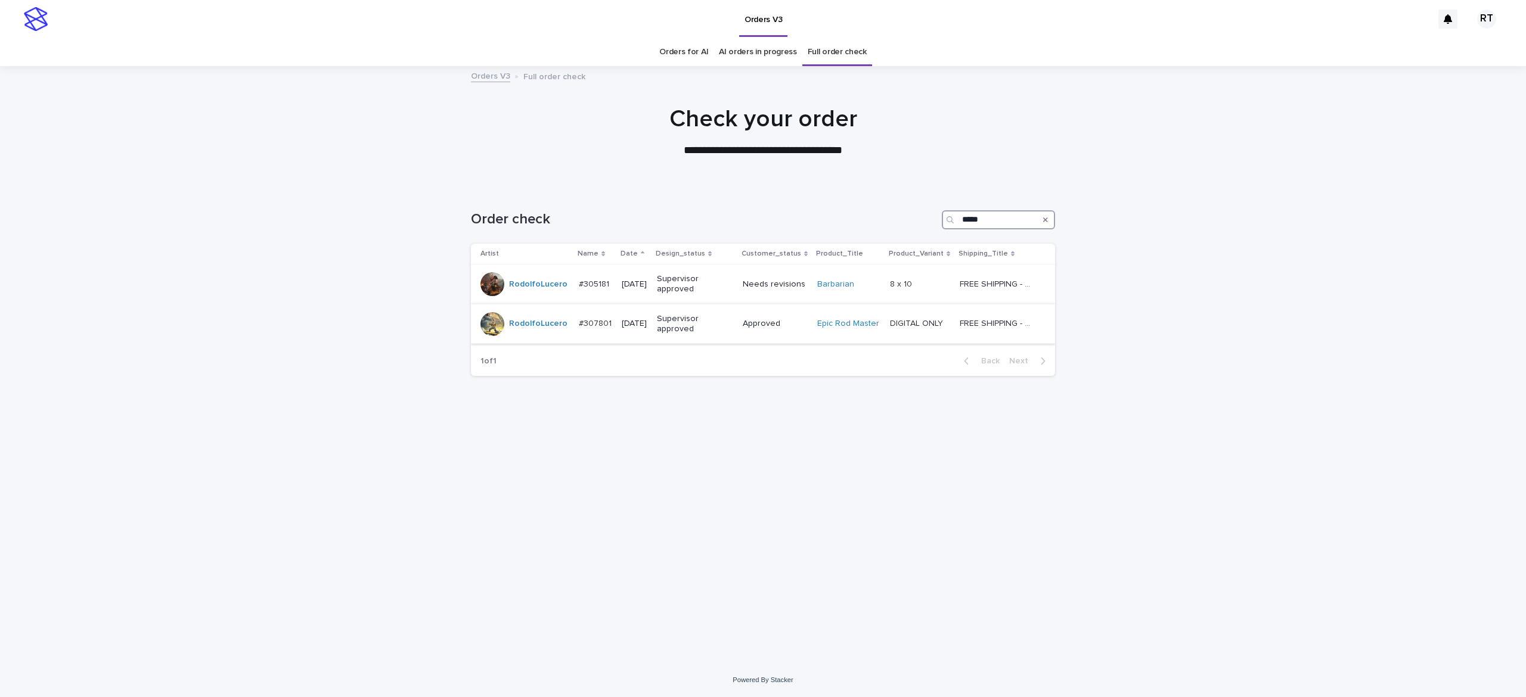
type input "*****"
click at [731, 331] on p "Supervisor approved" at bounding box center [694, 324] width 75 height 20
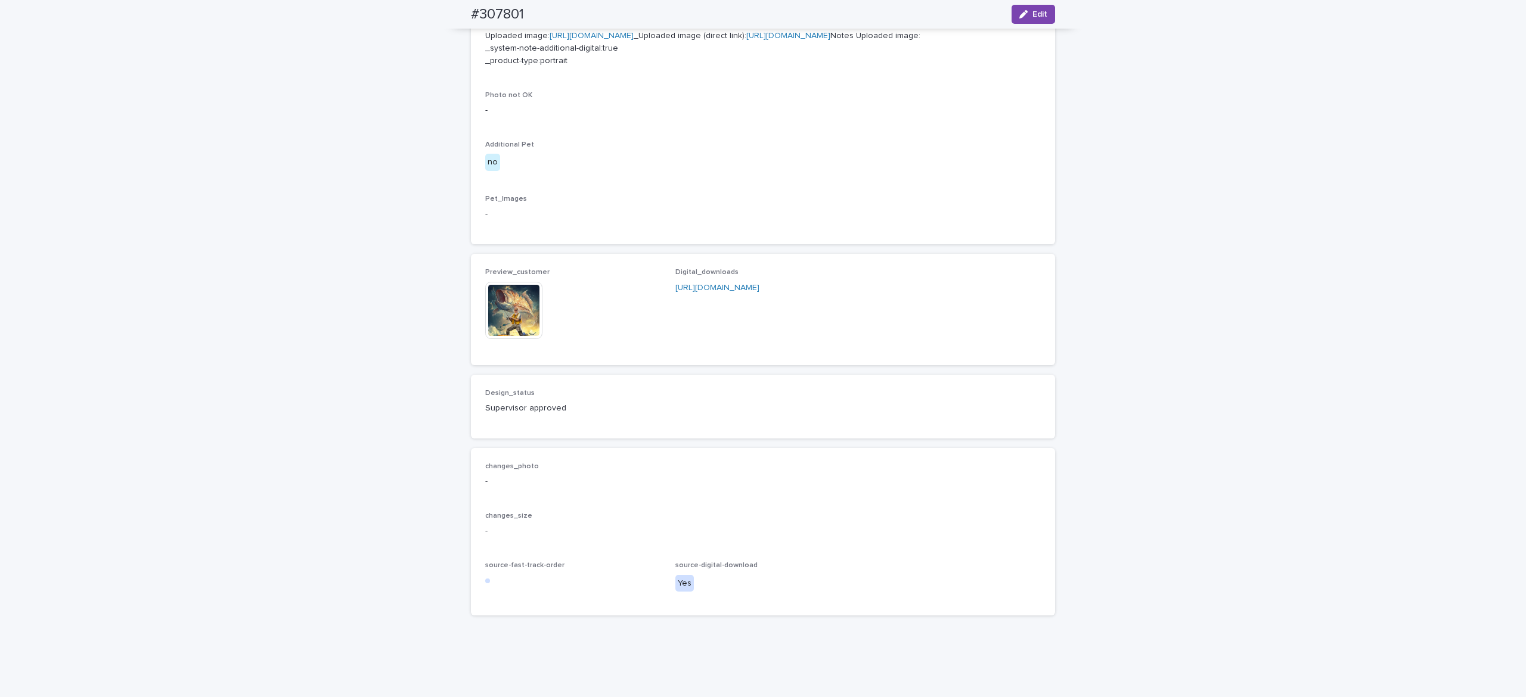
scroll to position [635, 0]
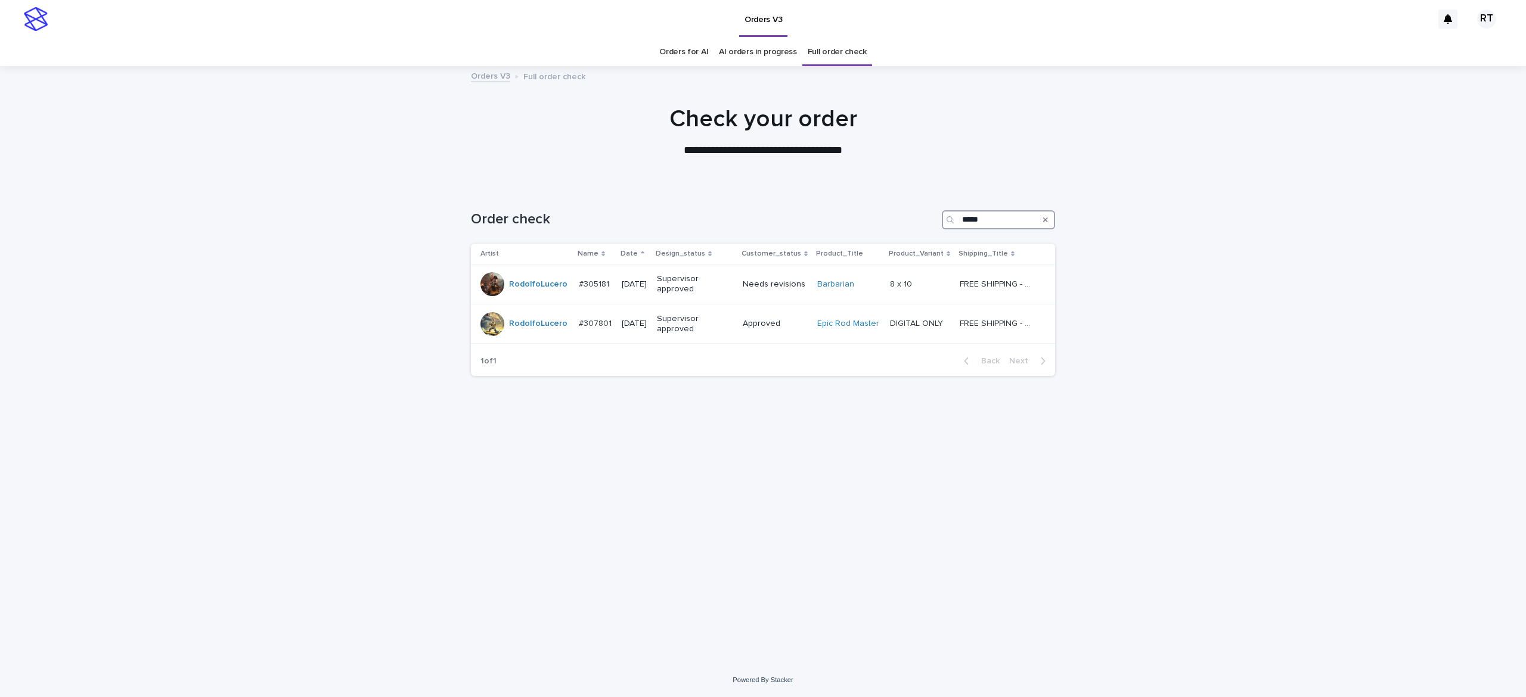
drag, startPoint x: 973, startPoint y: 219, endPoint x: 878, endPoint y: 248, distance: 99.6
click at [864, 240] on div "Order check *****" at bounding box center [763, 215] width 584 height 57
drag, startPoint x: 830, startPoint y: 48, endPoint x: 873, endPoint y: 66, distance: 46.5
click at [830, 48] on link "Full order check" at bounding box center [837, 52] width 59 height 28
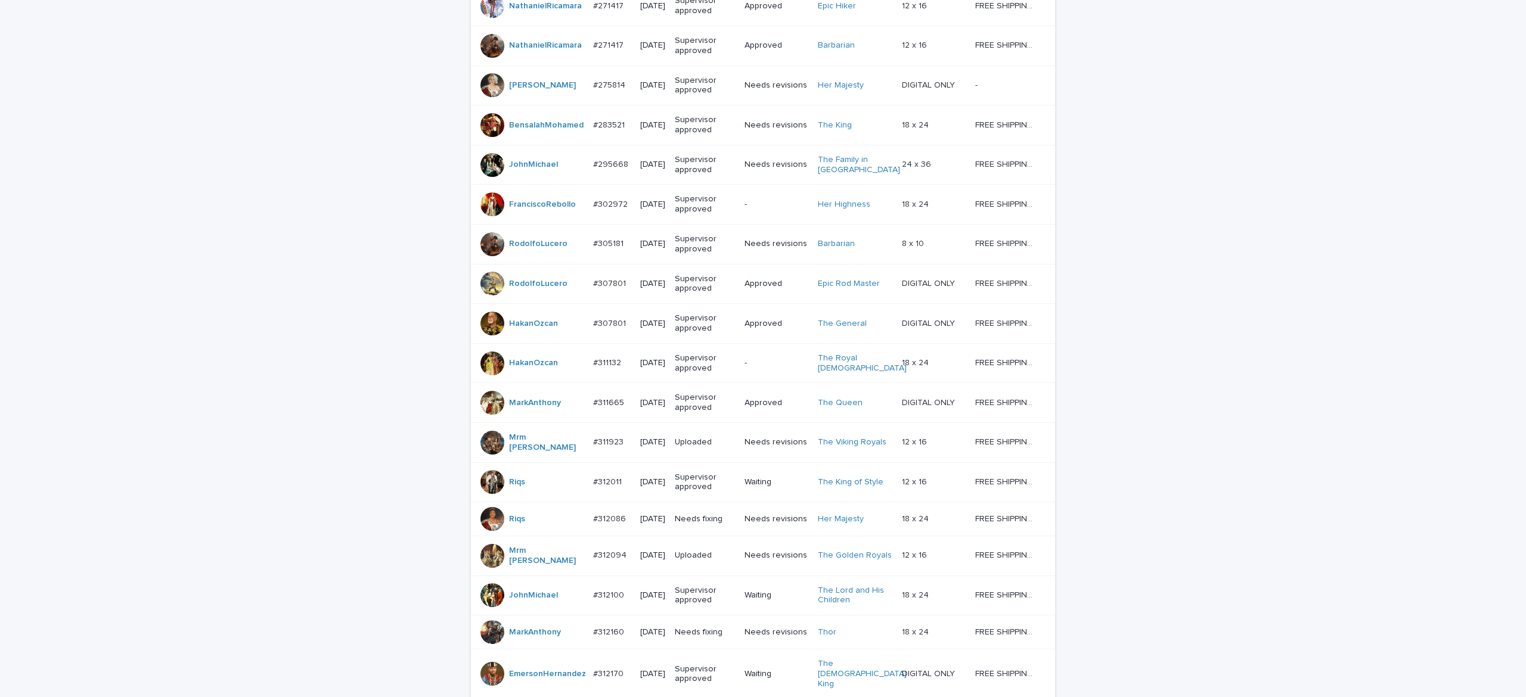
scroll to position [899, 0]
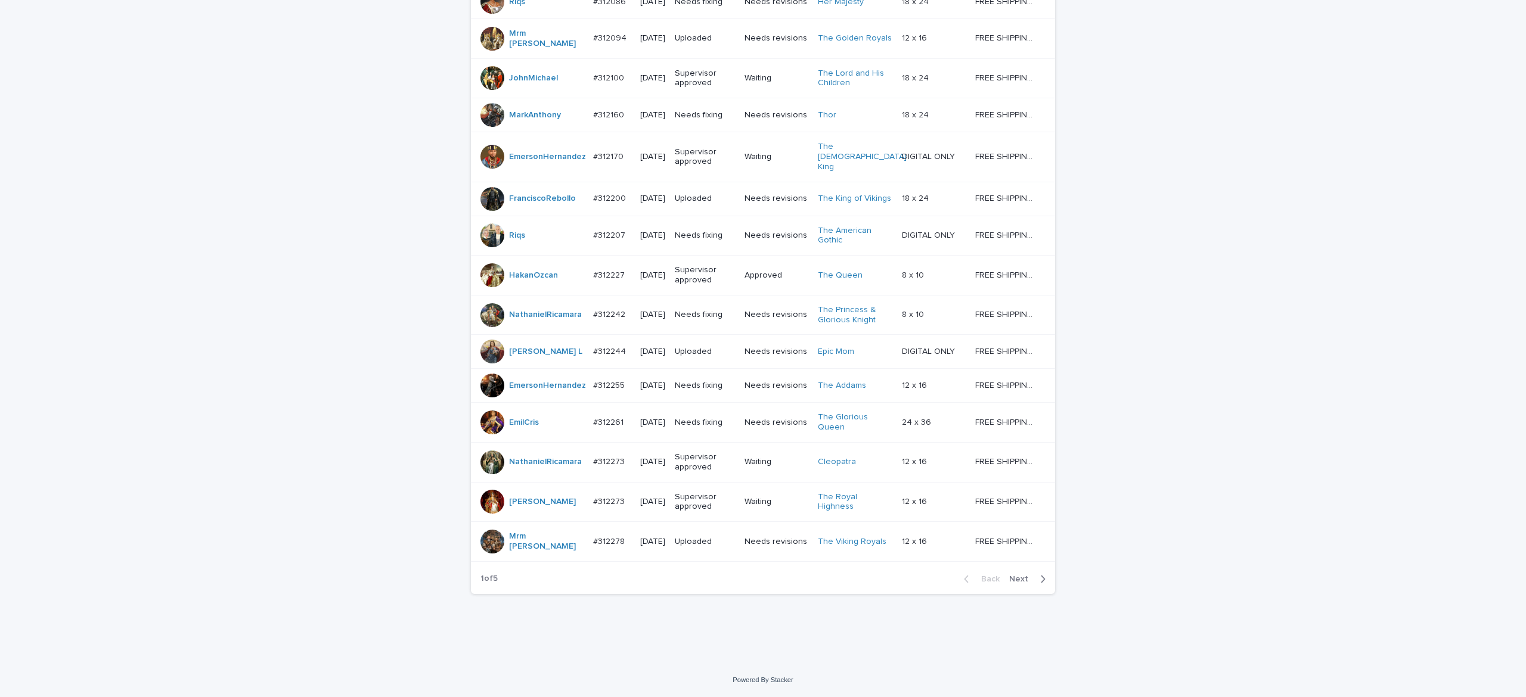
click at [1015, 576] on button "Next" at bounding box center [1029, 579] width 51 height 11
click at [1014, 576] on button "Next" at bounding box center [1029, 579] width 51 height 11
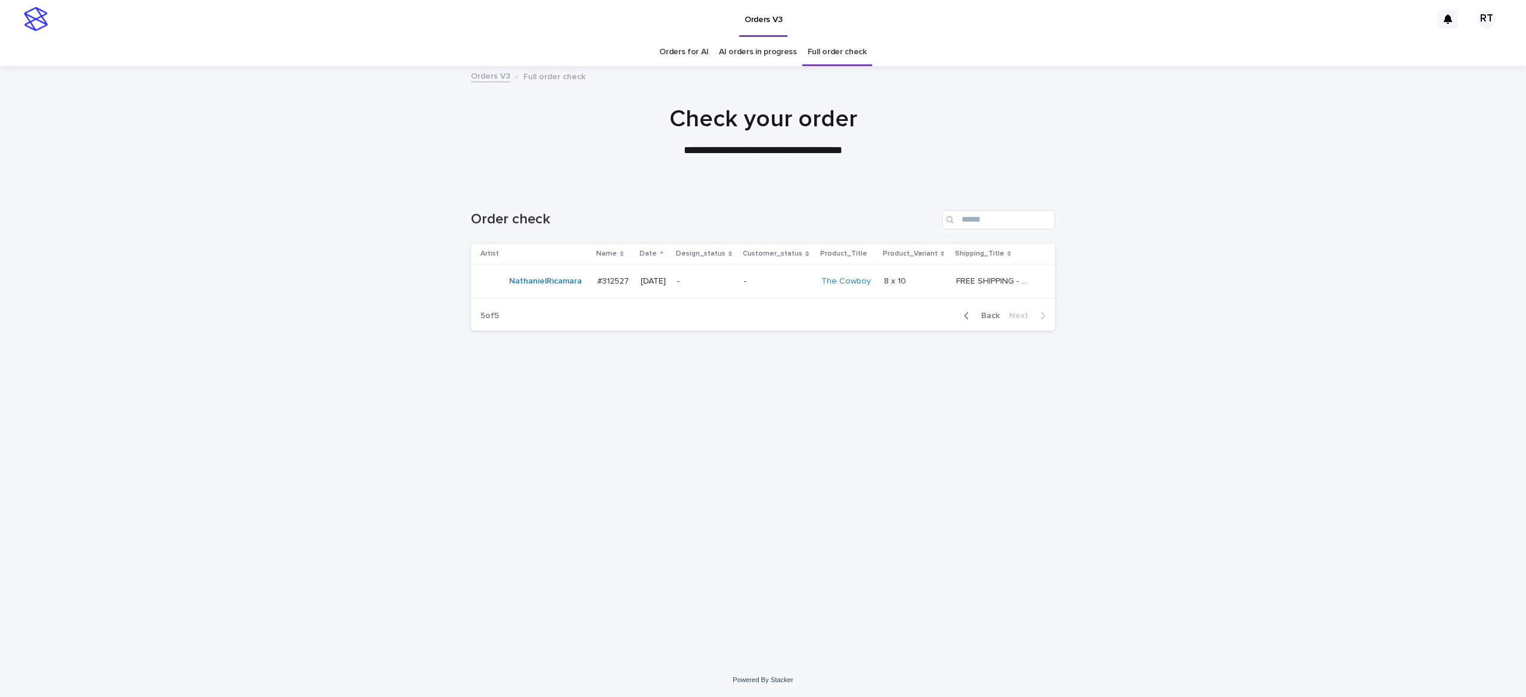
click at [988, 314] on span "Back" at bounding box center [987, 316] width 26 height 8
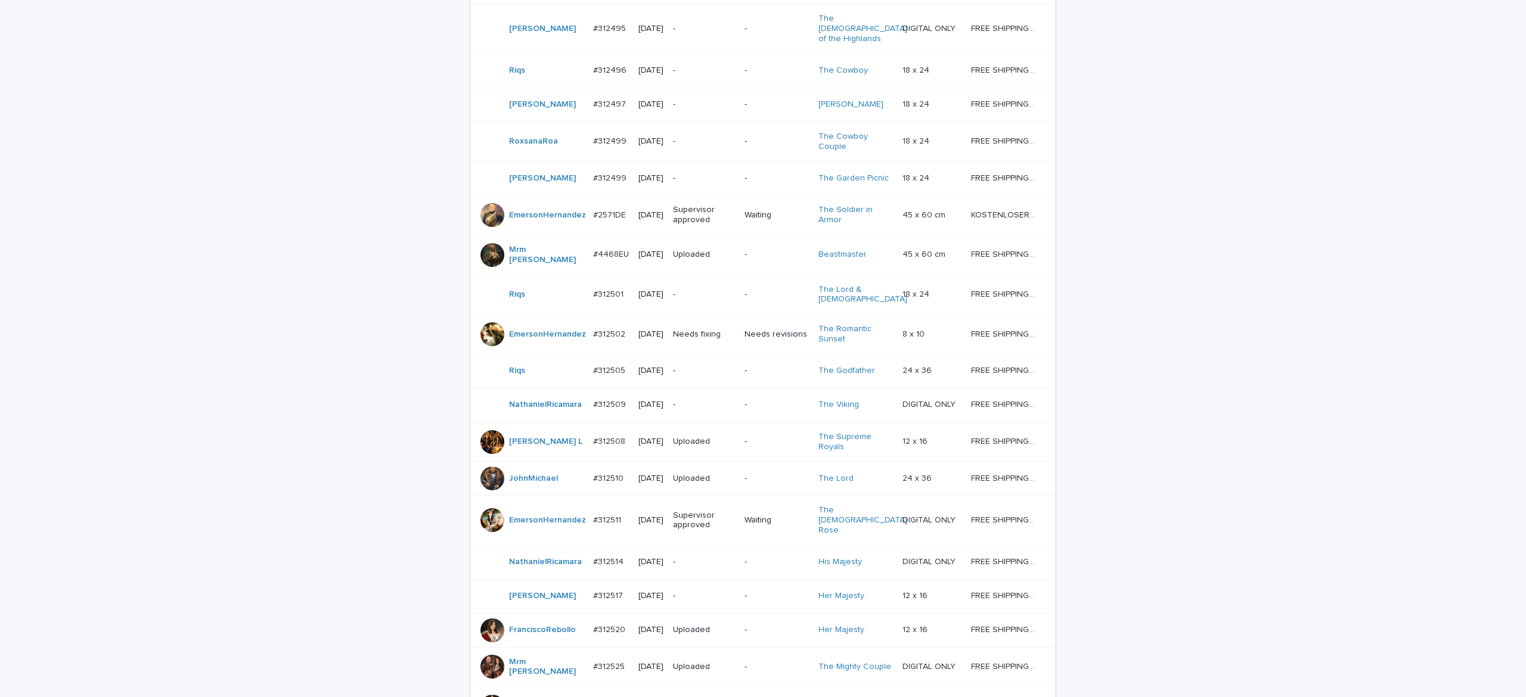
scroll to position [899, 0]
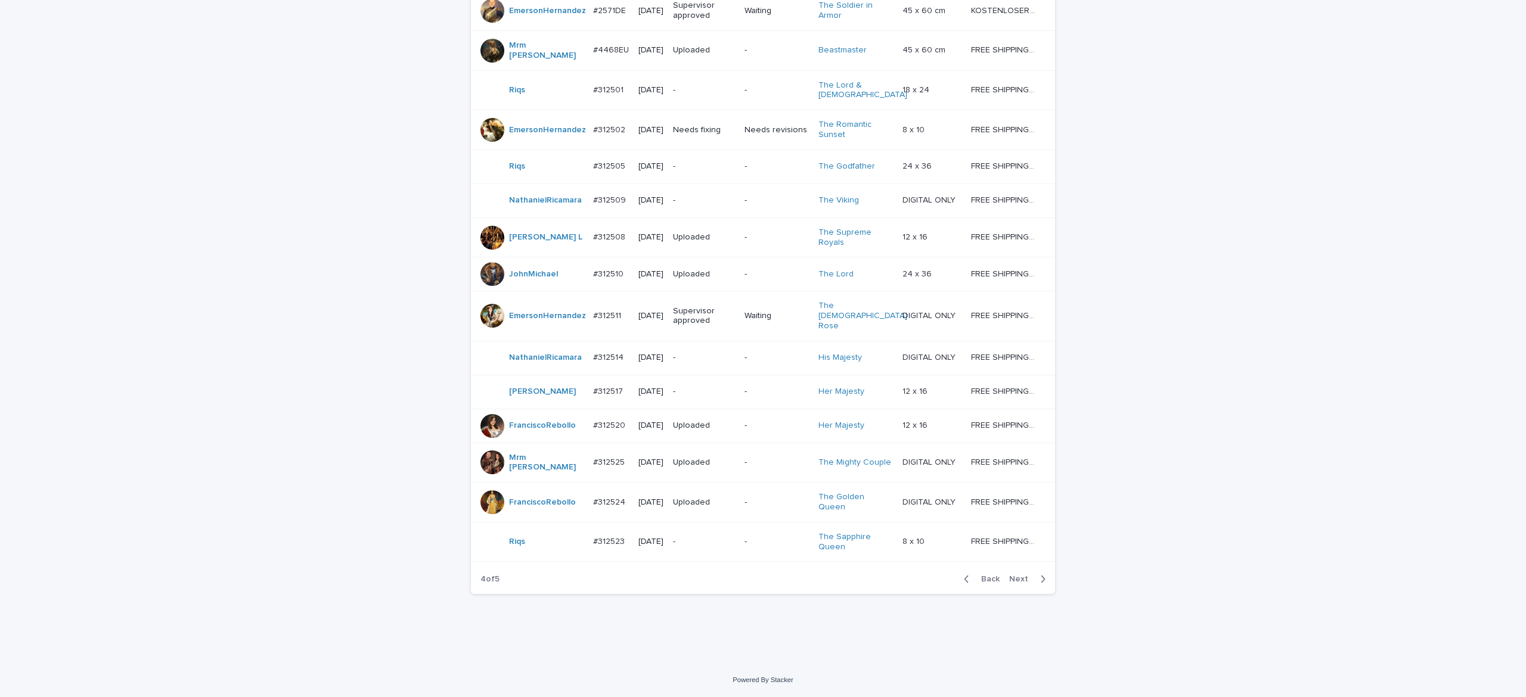
drag, startPoint x: 981, startPoint y: 576, endPoint x: 1433, endPoint y: 576, distance: 451.8
click at [984, 576] on span "Back" at bounding box center [987, 579] width 26 height 8
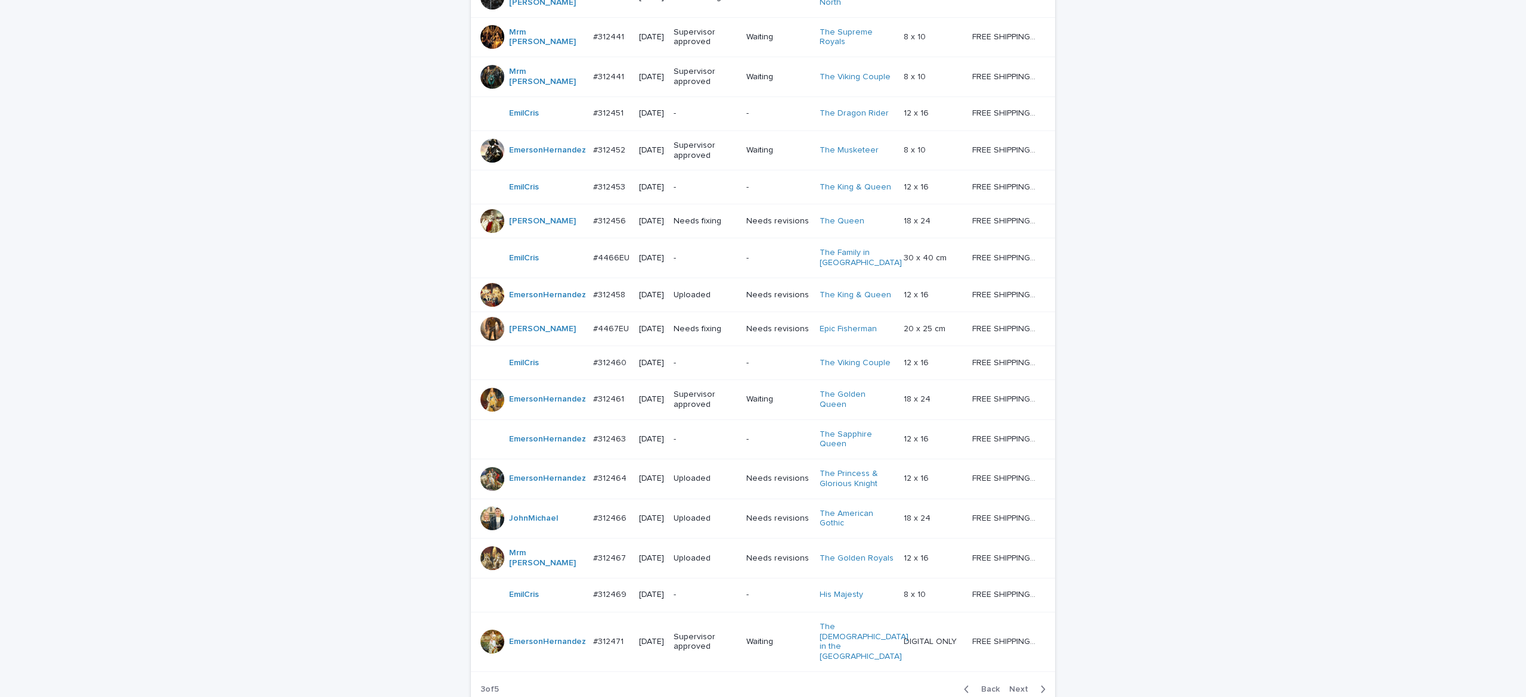
scroll to position [899, 0]
